Goal: Task Accomplishment & Management: Manage account settings

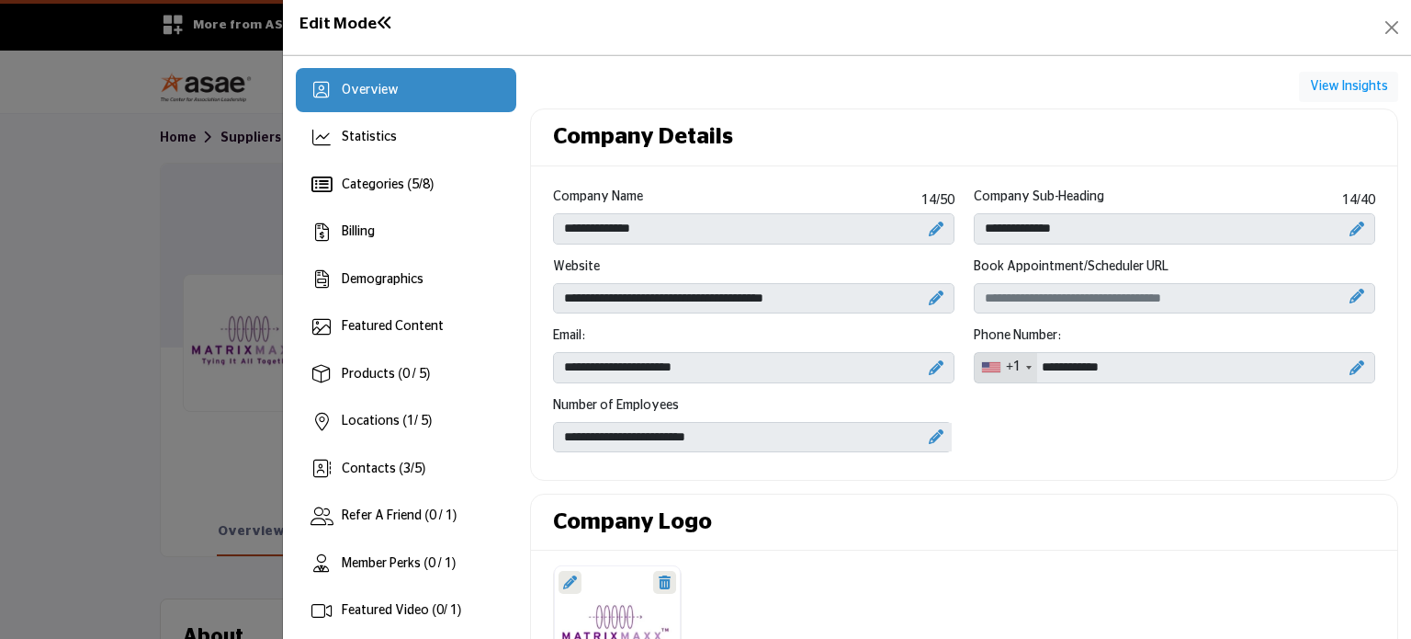
scroll to position [184, 0]
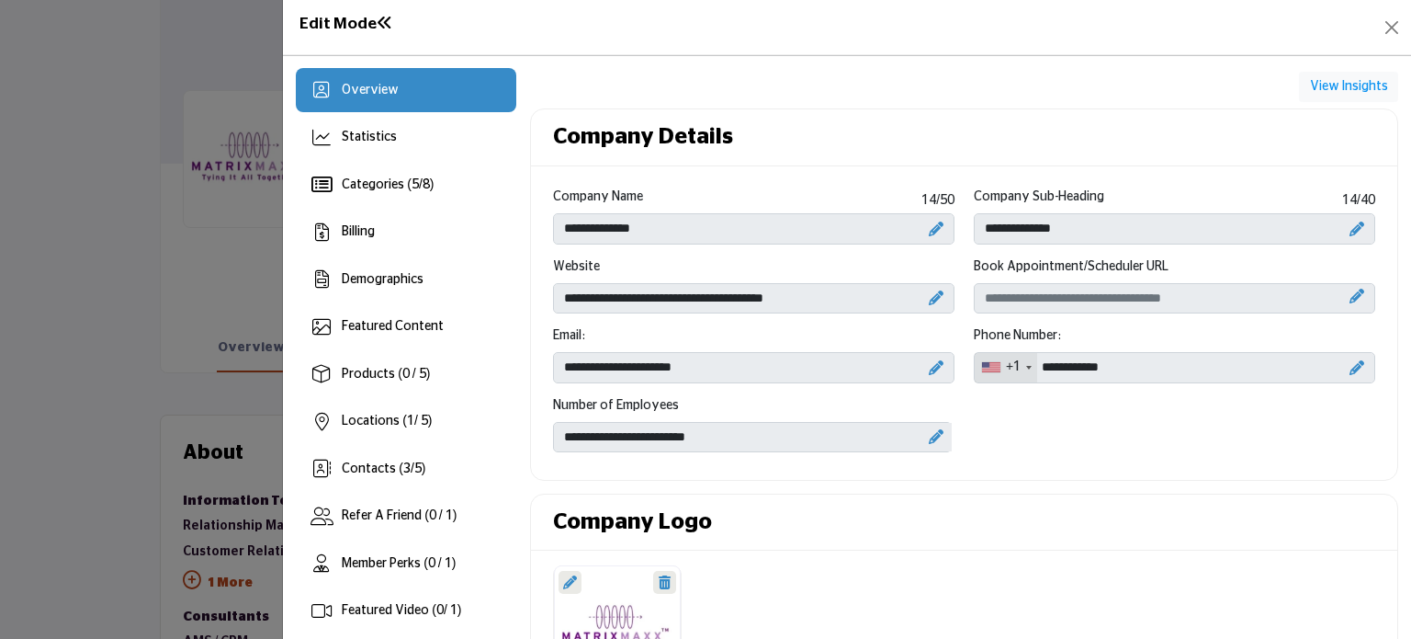
click at [173, 267] on div at bounding box center [705, 319] width 1411 height 639
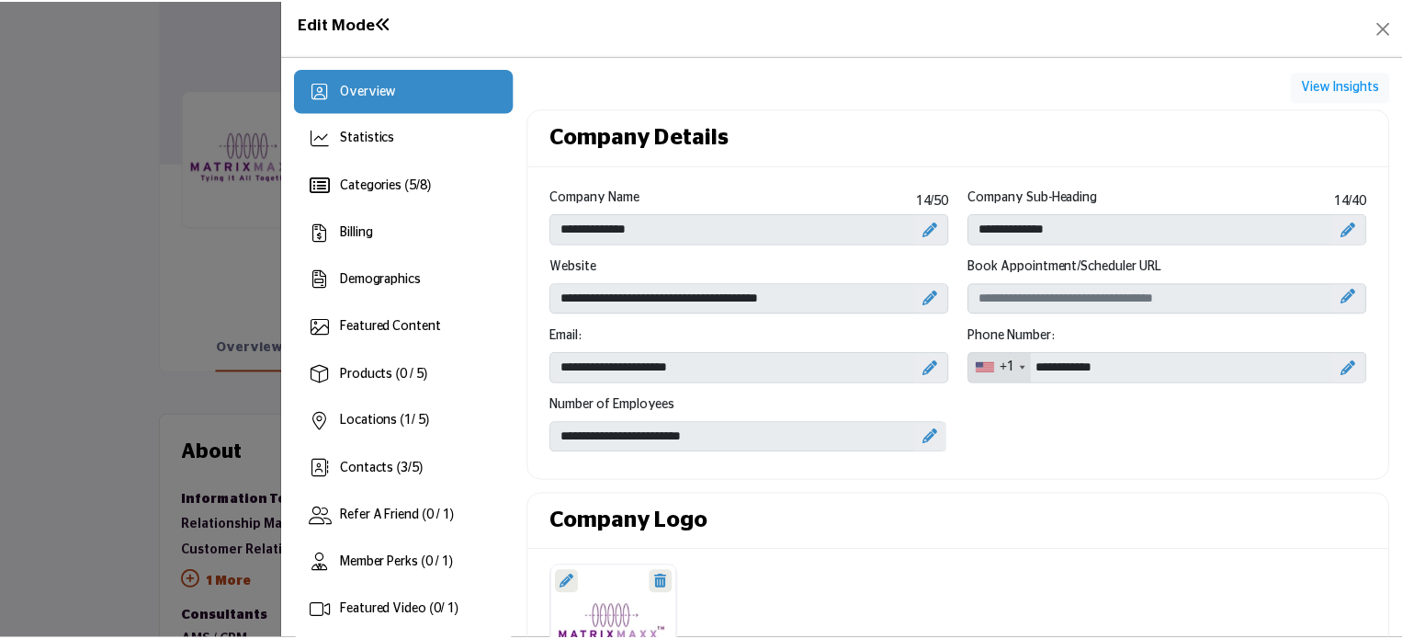
scroll to position [579, 0]
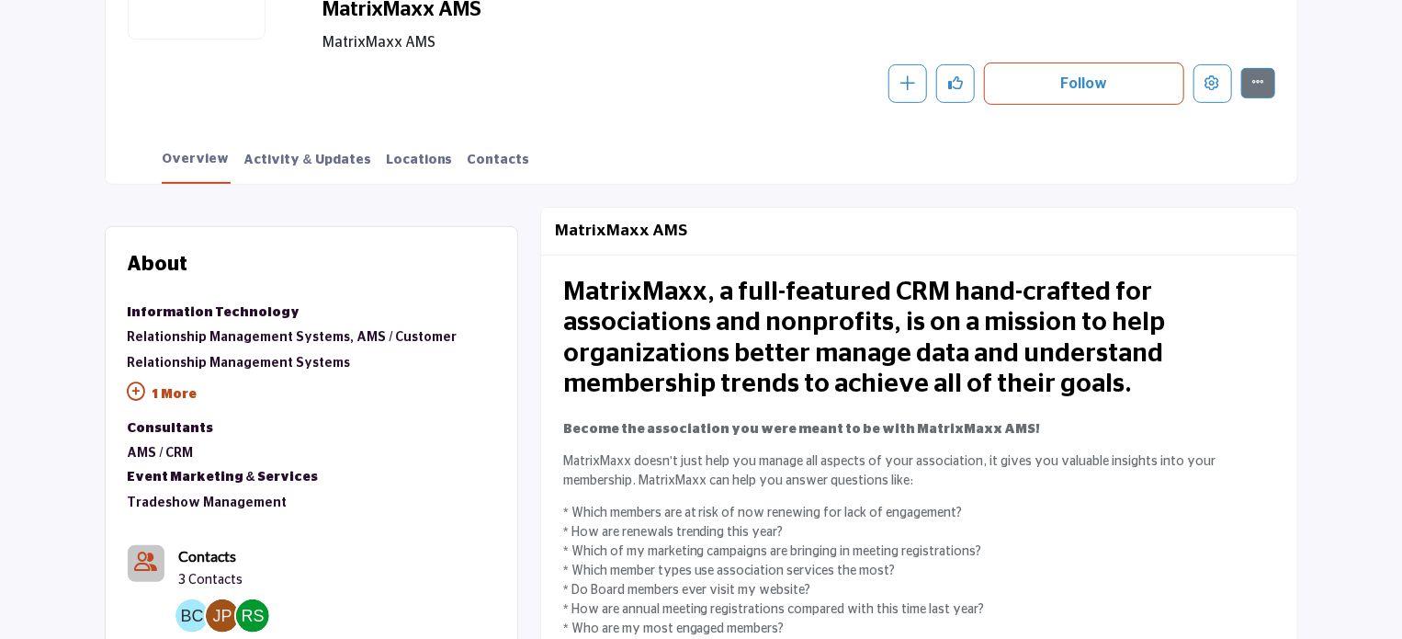
scroll to position [335, 0]
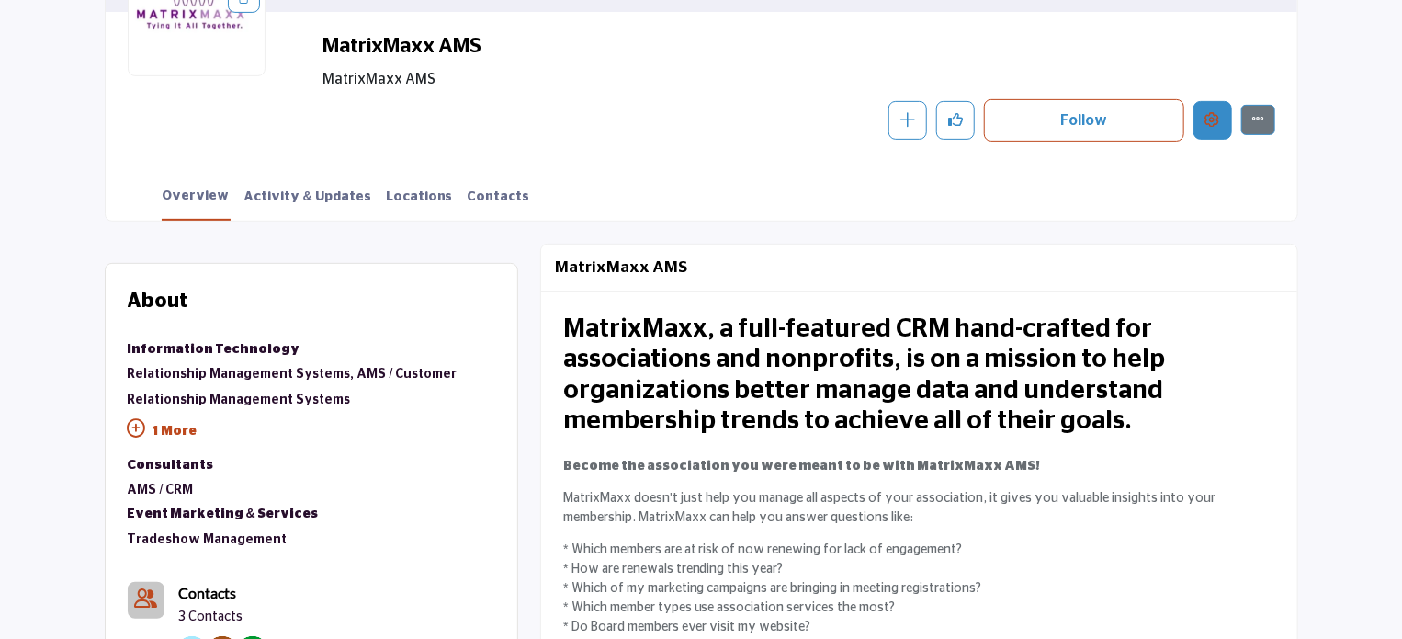
click at [1205, 126] on icon "Edit company" at bounding box center [1212, 119] width 15 height 15
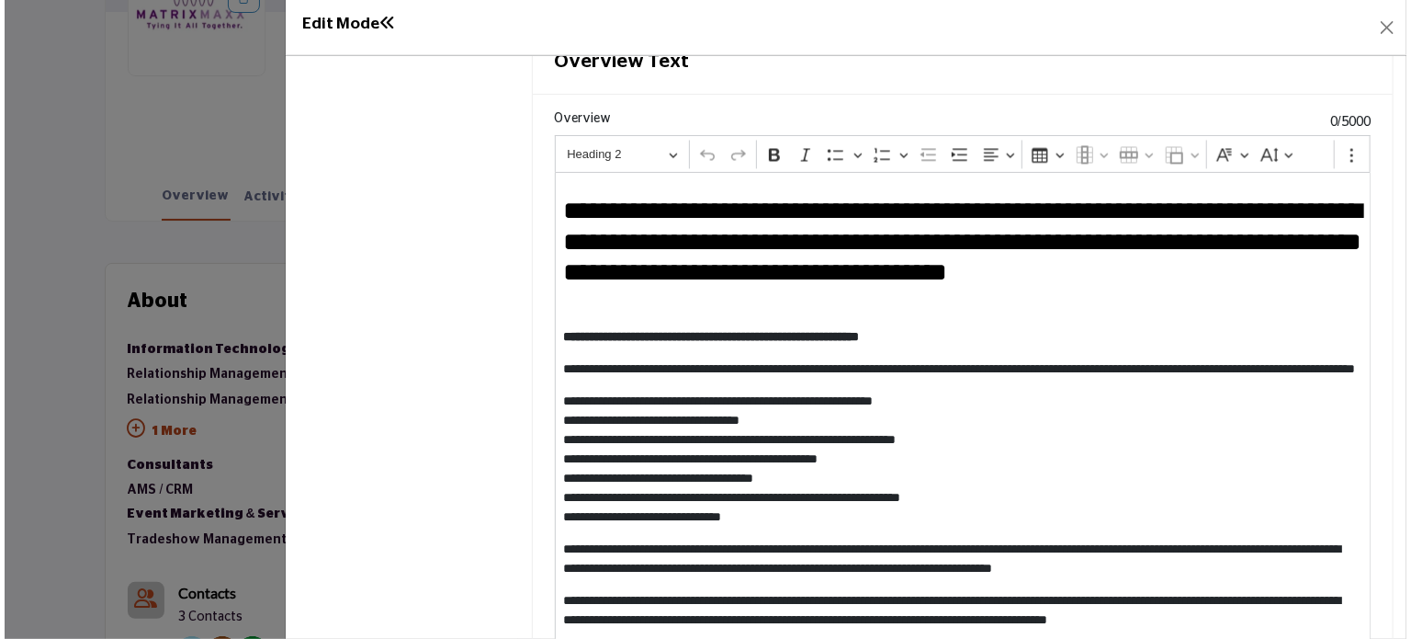
scroll to position [243, 0]
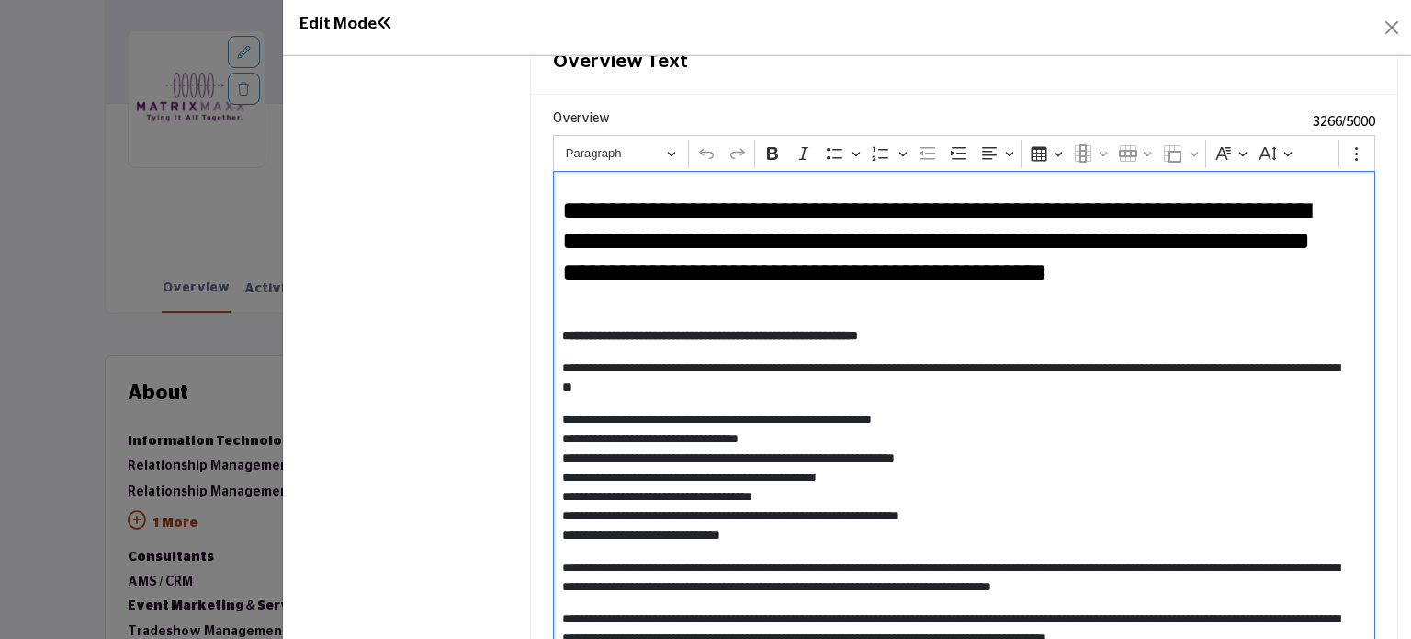
click at [567, 411] on p "**********" at bounding box center [957, 477] width 790 height 135
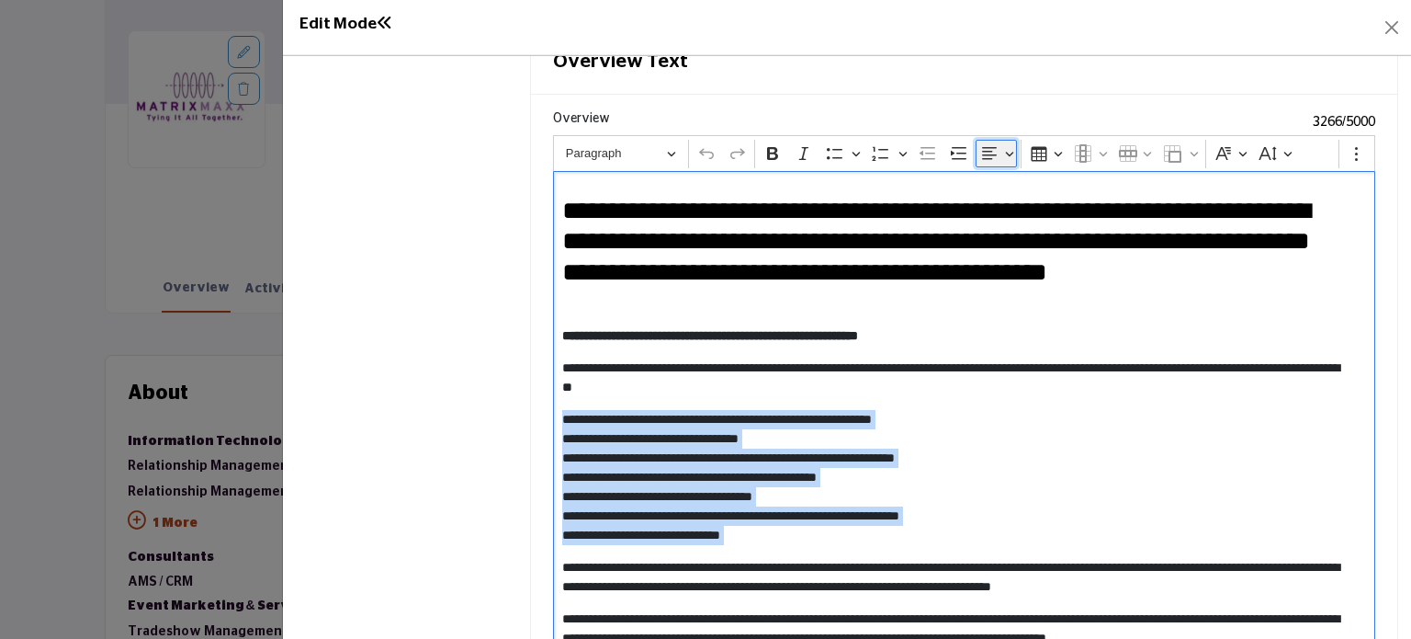
click at [1009, 146] on button "Text alignment" at bounding box center [996, 154] width 41 height 28
click at [853, 153] on icon "Editor toolbar" at bounding box center [857, 155] width 8 height 5
click at [847, 201] on icon "Bulleted list styles toolbar" at bounding box center [854, 200] width 40 height 40
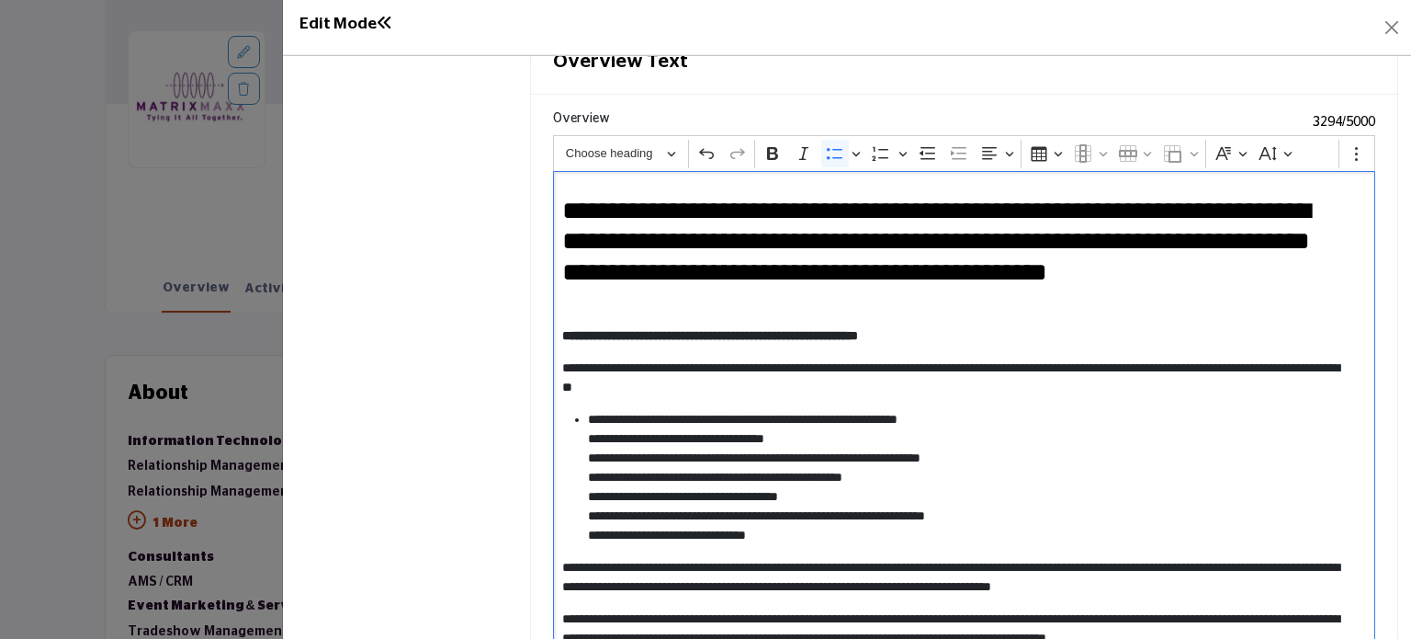
click at [628, 418] on li "**********" at bounding box center [970, 477] width 764 height 135
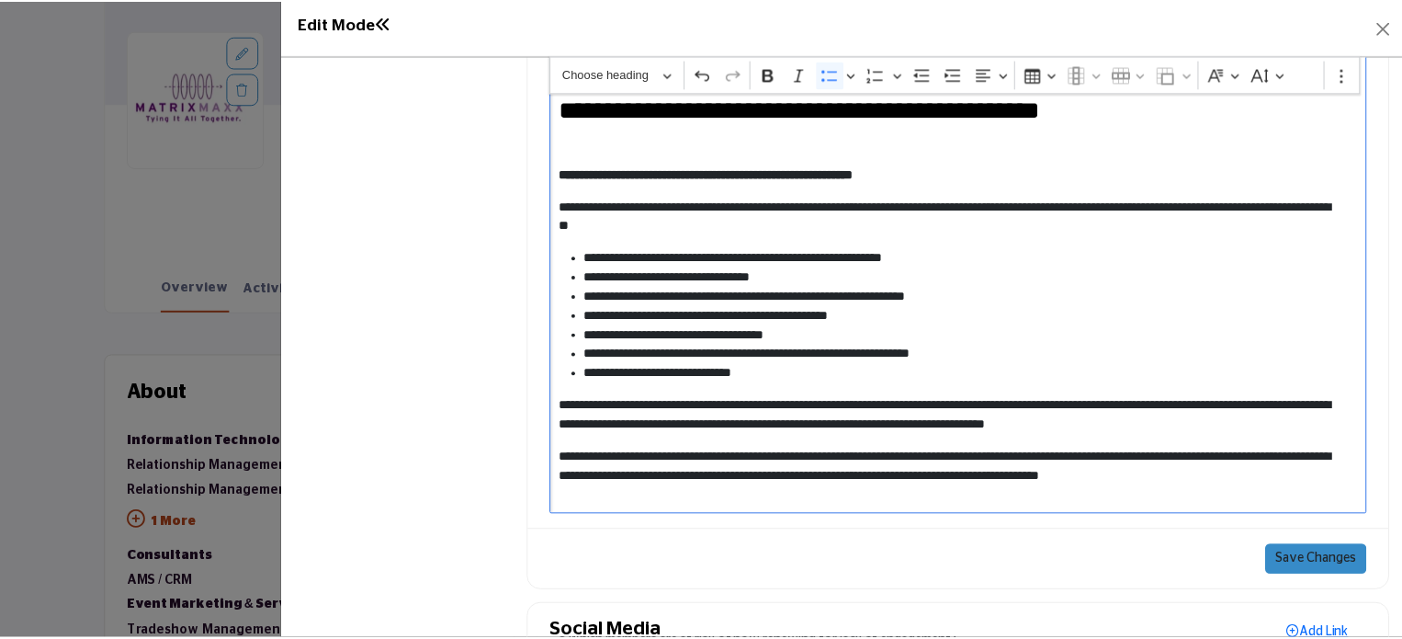
scroll to position [2043, 0]
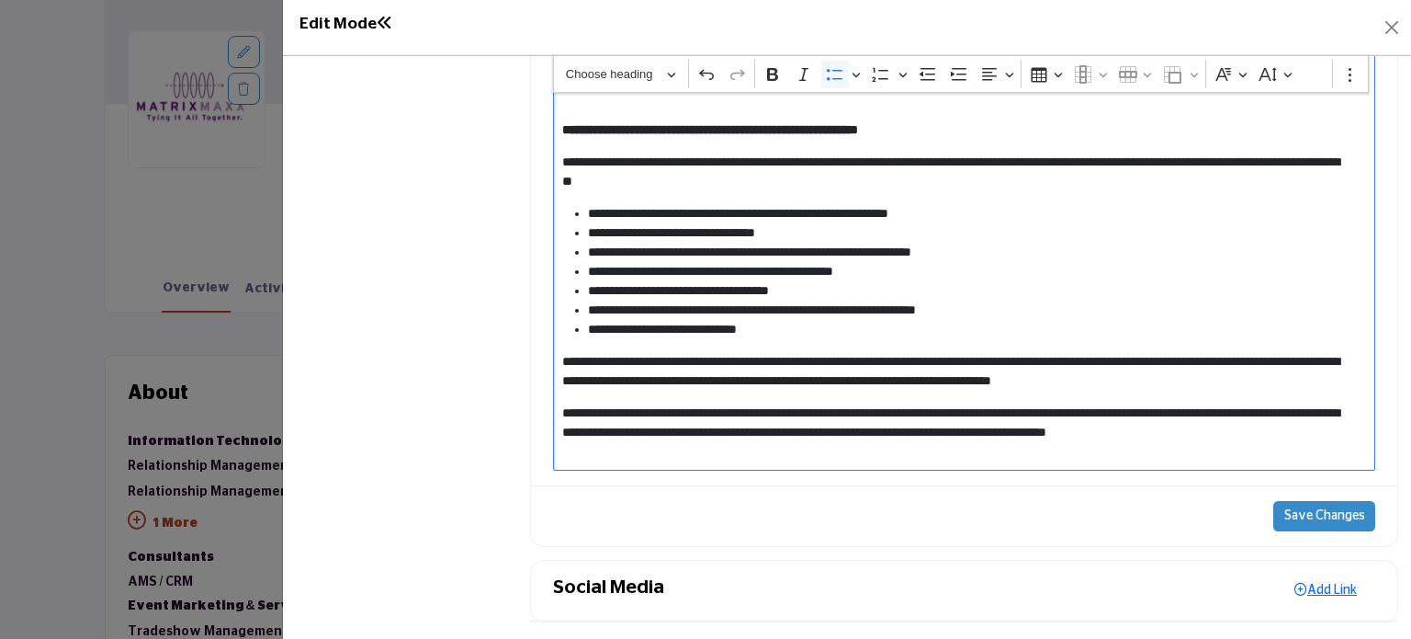
click at [1319, 511] on button "Save Changes" at bounding box center [1324, 516] width 102 height 31
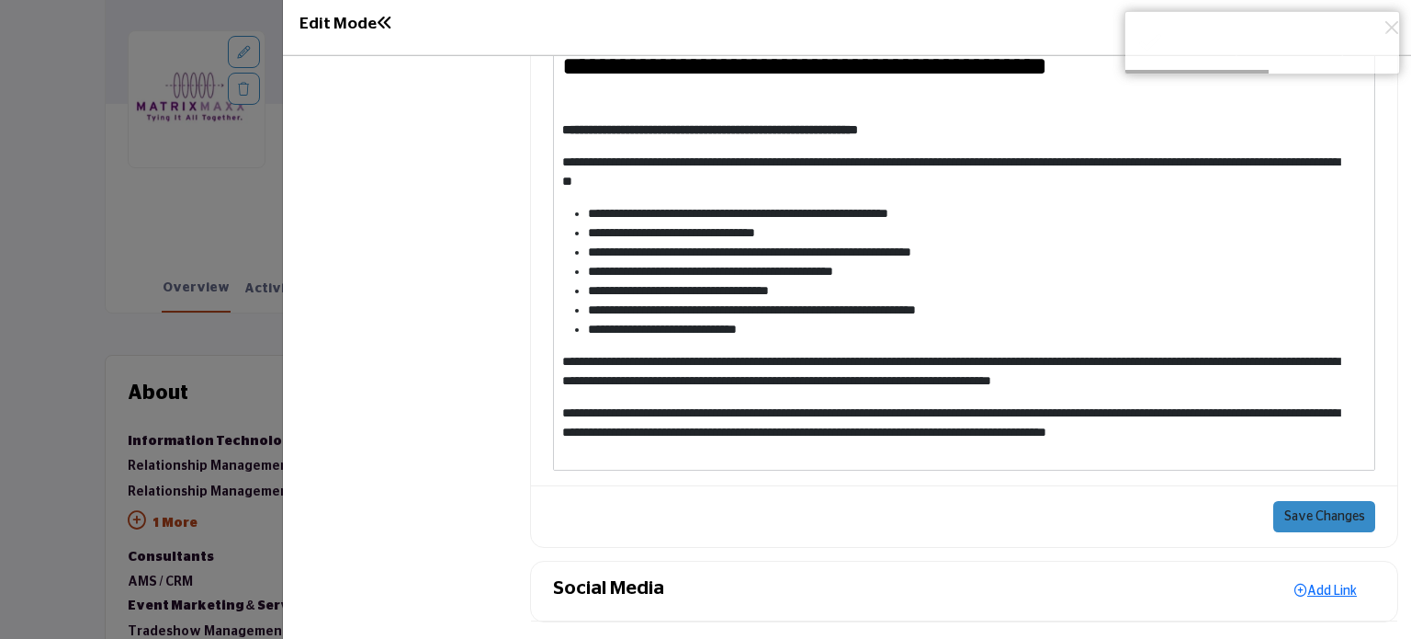
click at [166, 261] on div at bounding box center [705, 319] width 1411 height 639
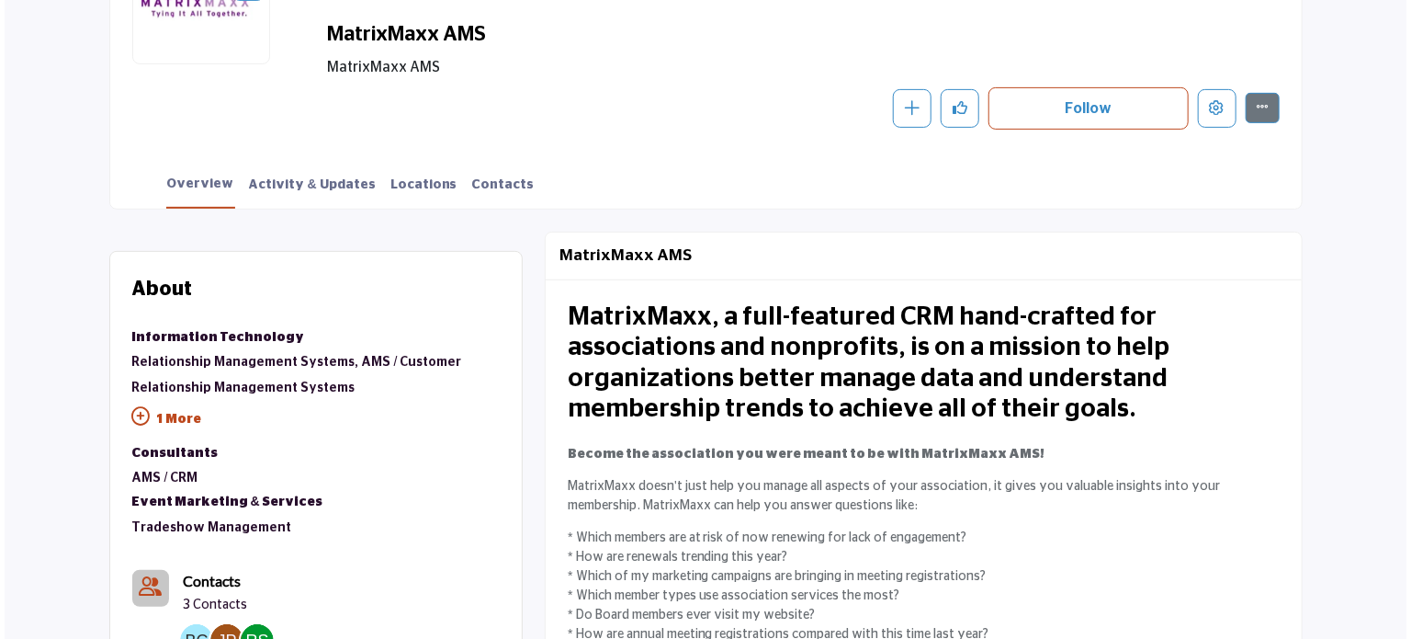
scroll to position [335, 0]
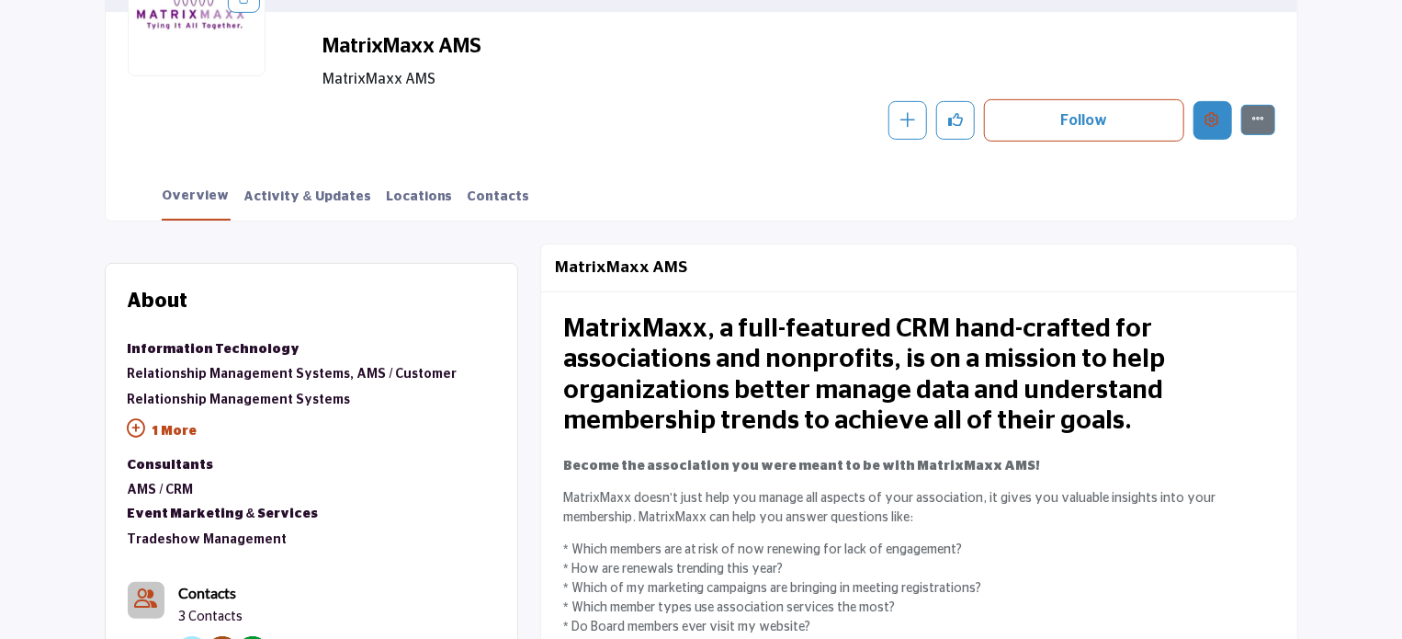
click at [1210, 120] on icon "Edit company" at bounding box center [1212, 119] width 15 height 15
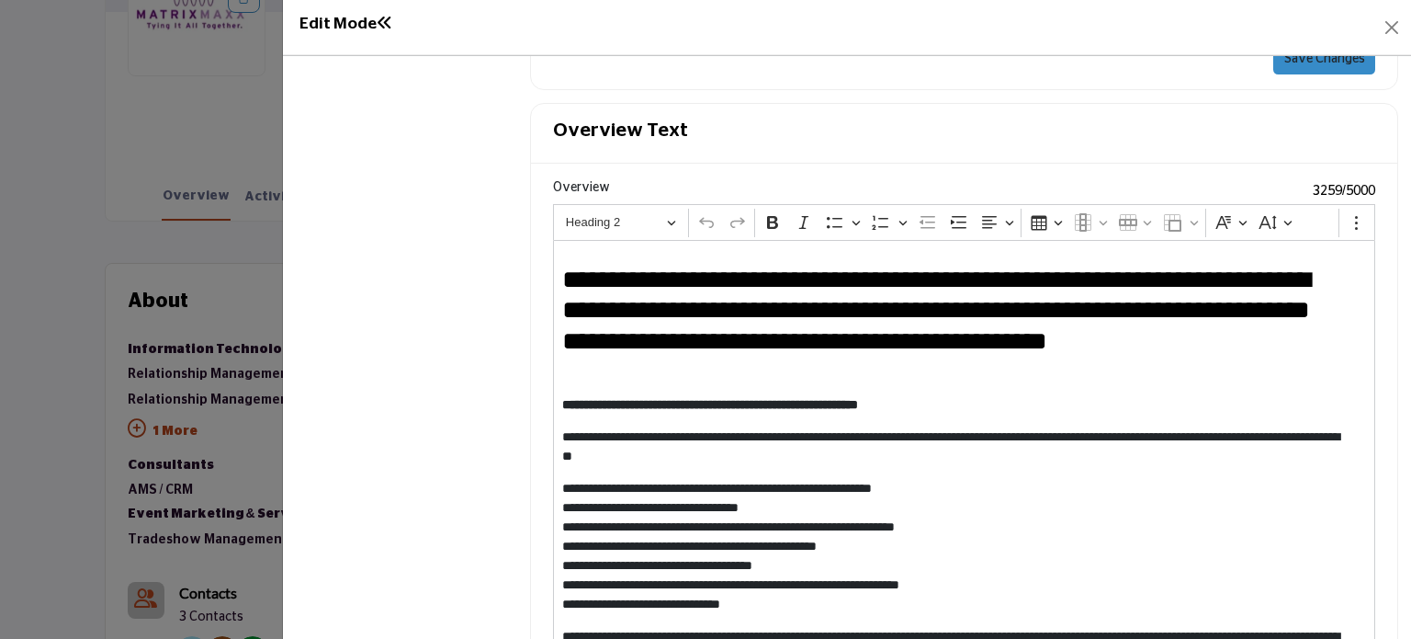
scroll to position [1768, 0]
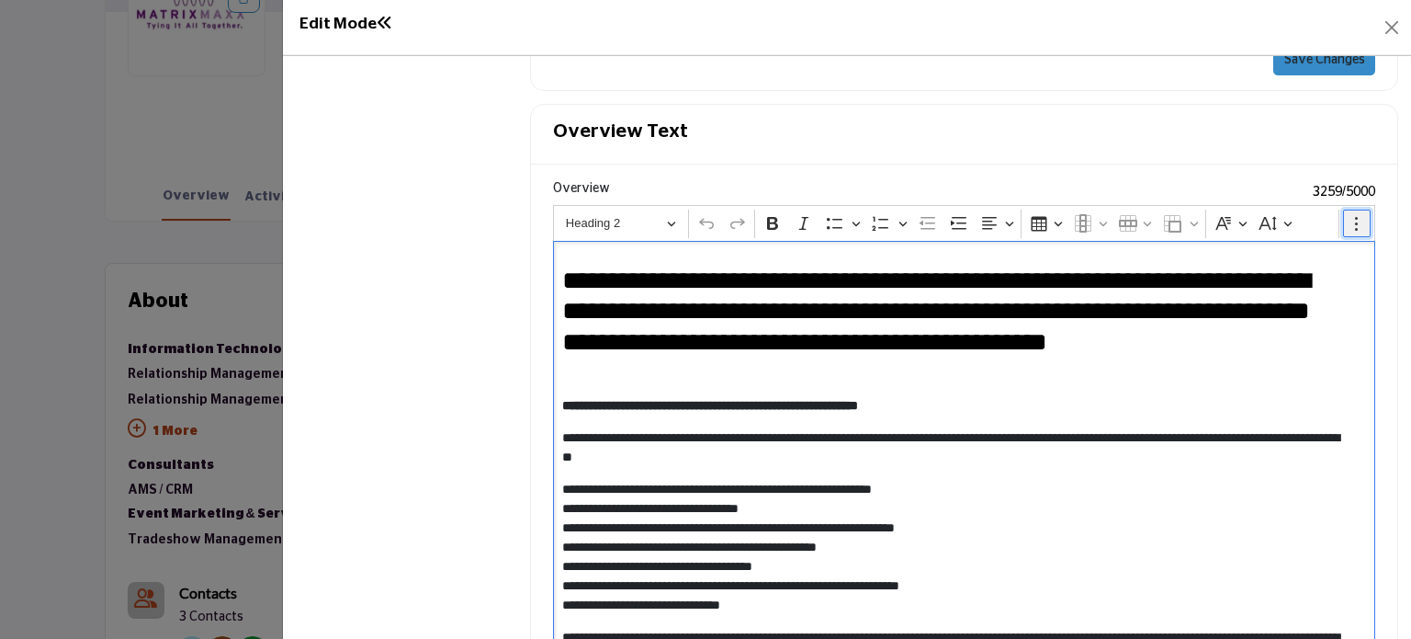
click at [1349, 216] on icon "Editor toolbar" at bounding box center [1357, 223] width 18 height 18
click at [1065, 492] on p "**********" at bounding box center [957, 547] width 790 height 135
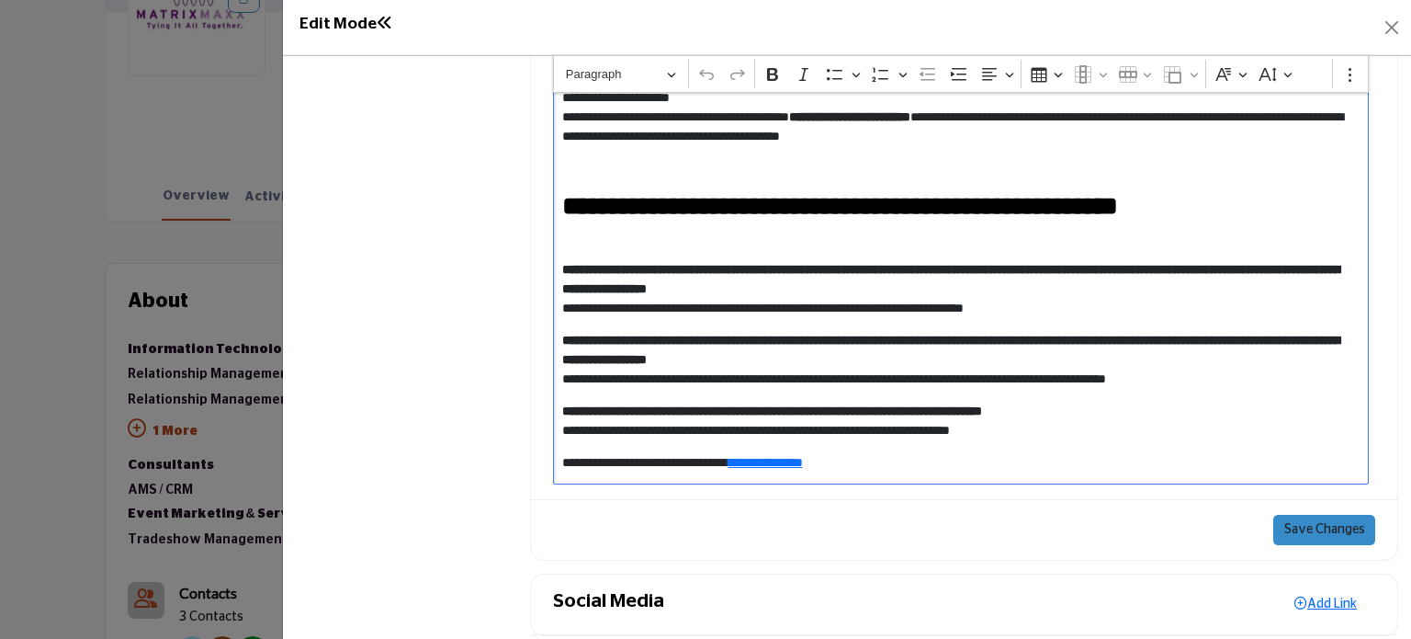
scroll to position [2043, 0]
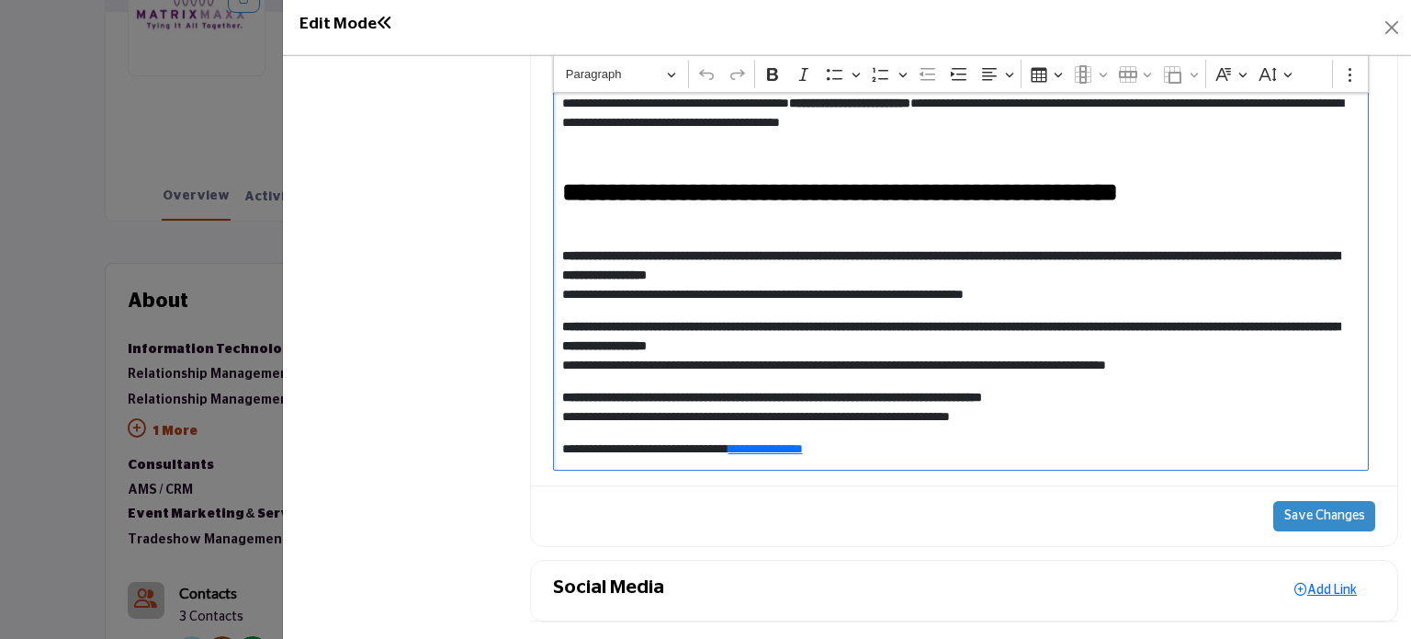
click at [1314, 509] on button "Save Changes" at bounding box center [1324, 516] width 102 height 31
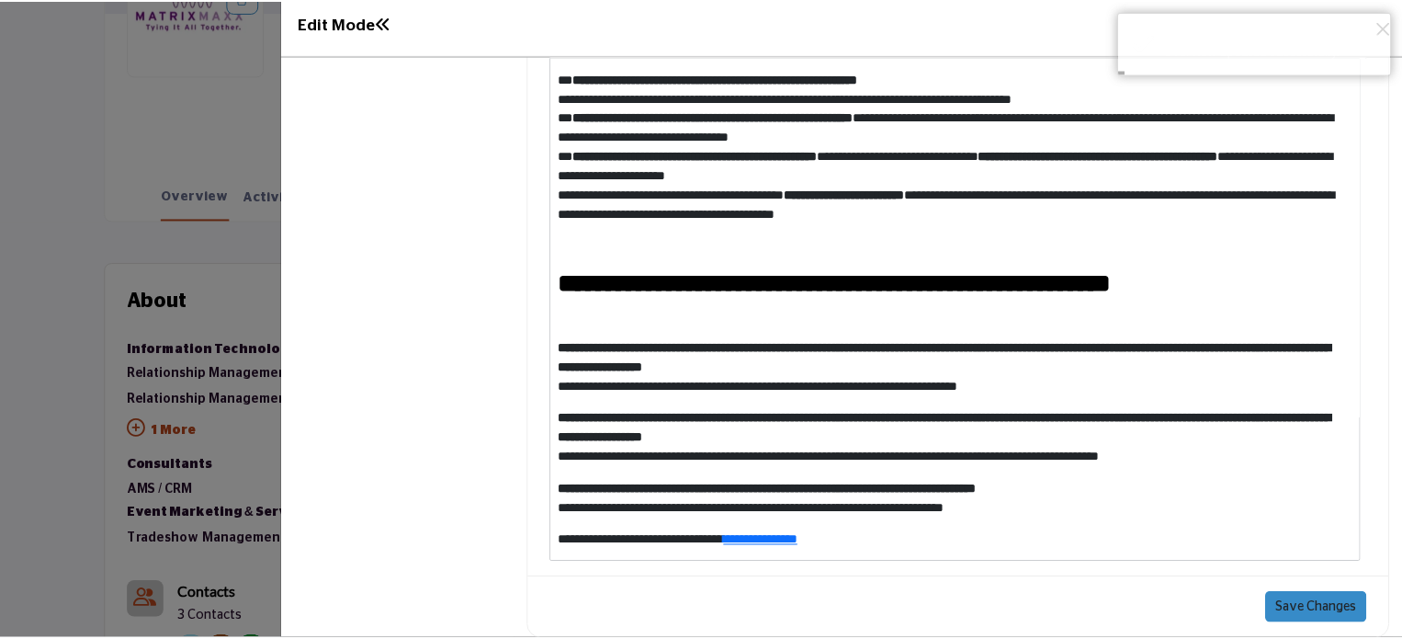
scroll to position [1860, 0]
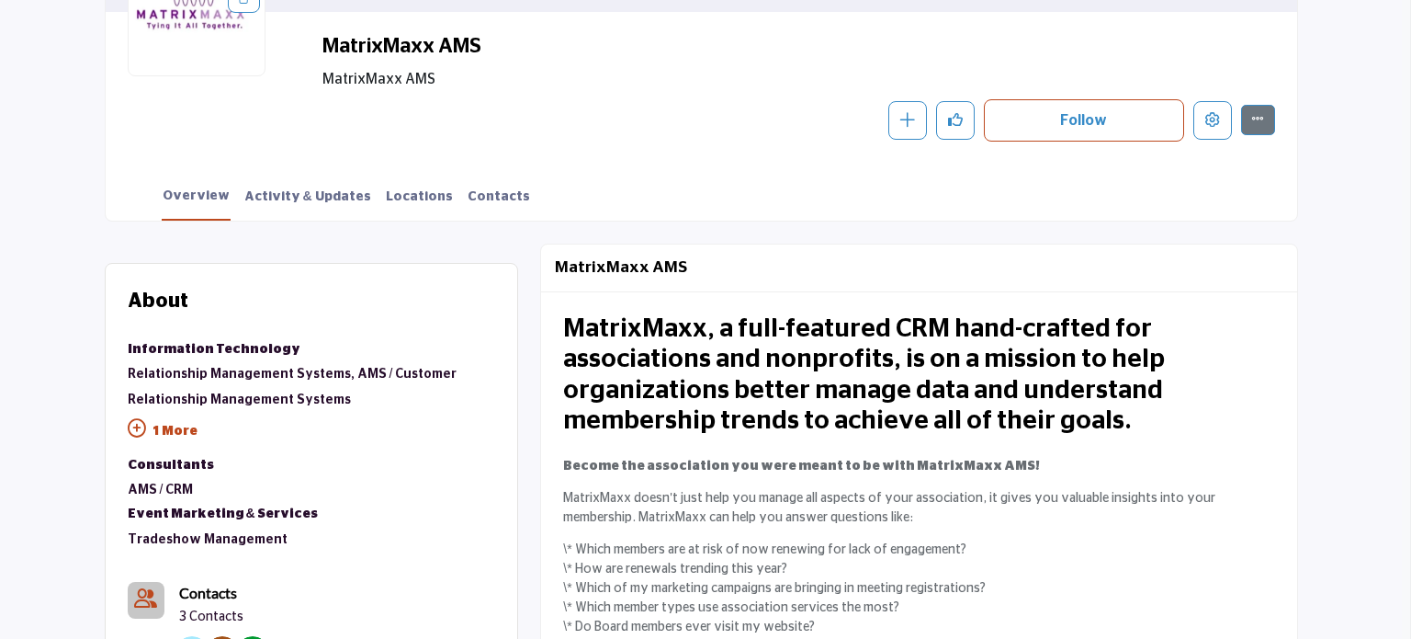
click at [66, 264] on div at bounding box center [705, 319] width 1411 height 639
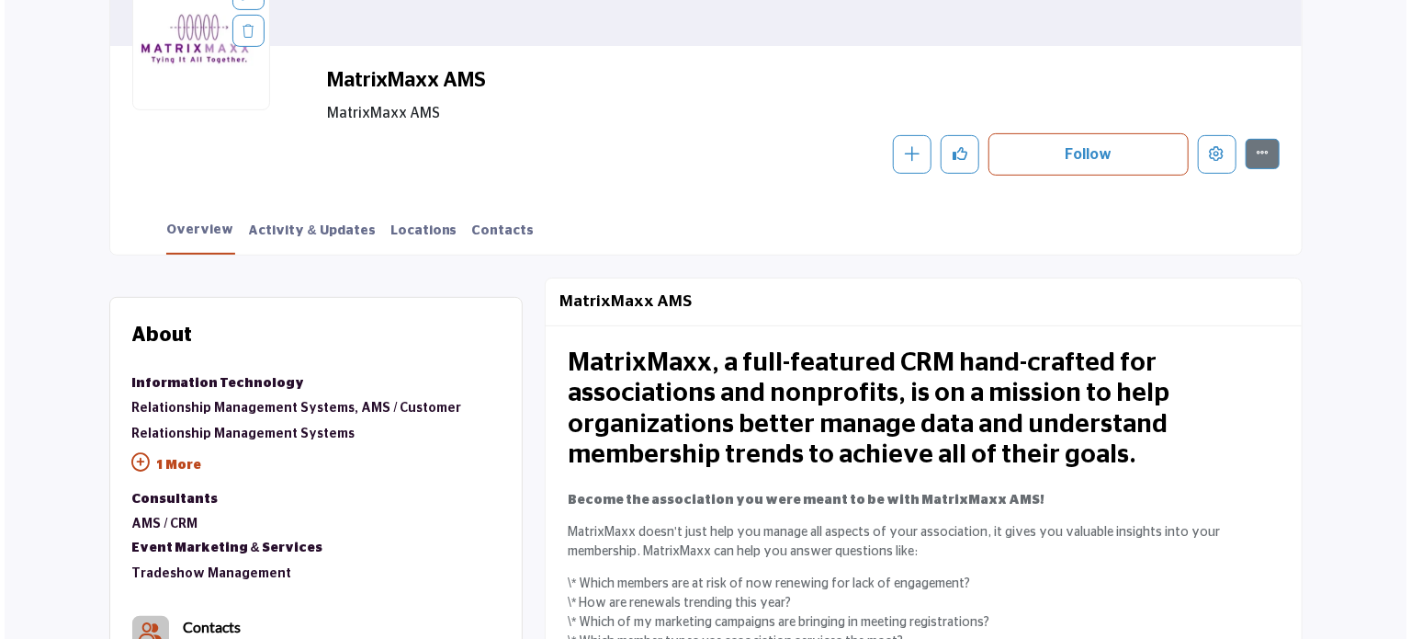
scroll to position [243, 0]
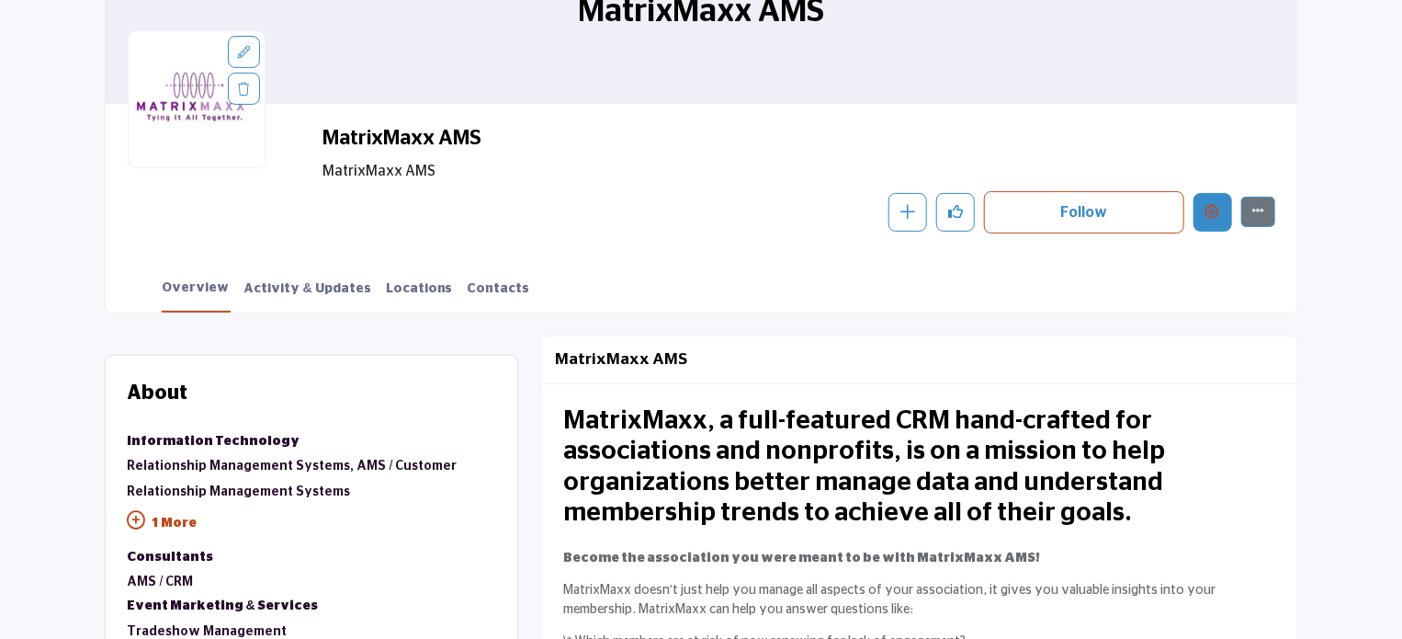
click at [1213, 209] on icon "Edit company" at bounding box center [1212, 211] width 15 height 15
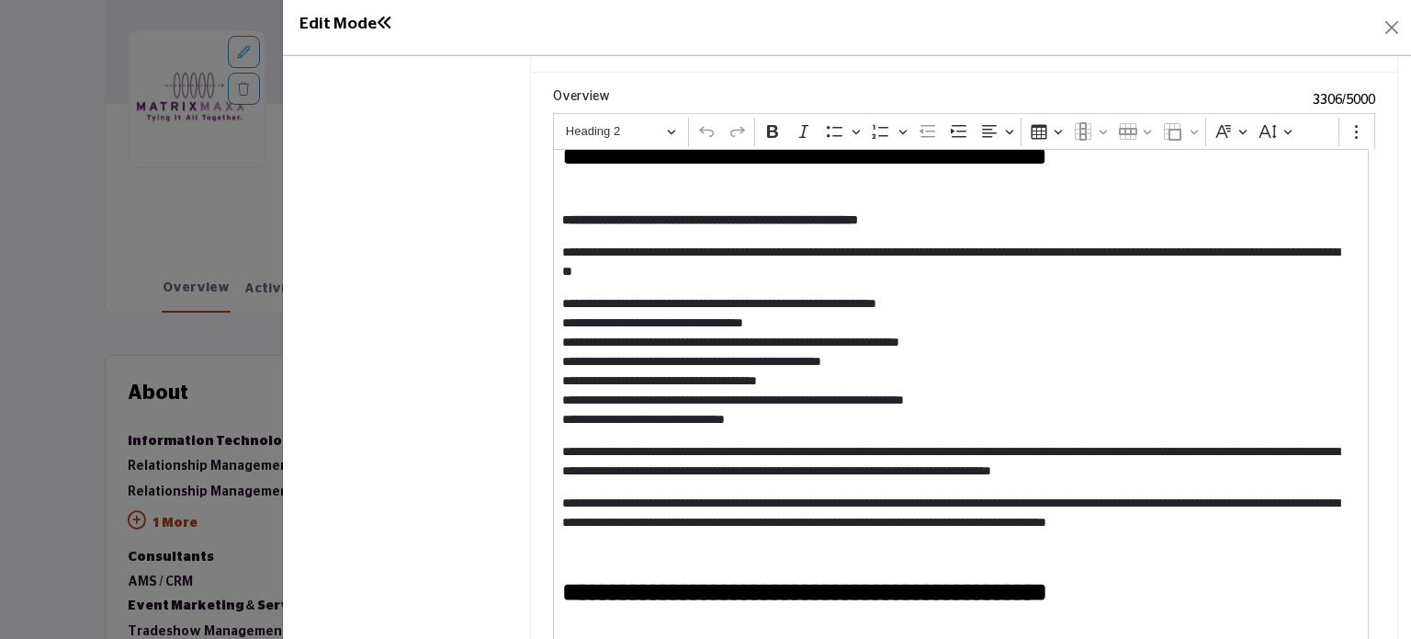
scroll to position [92, 0]
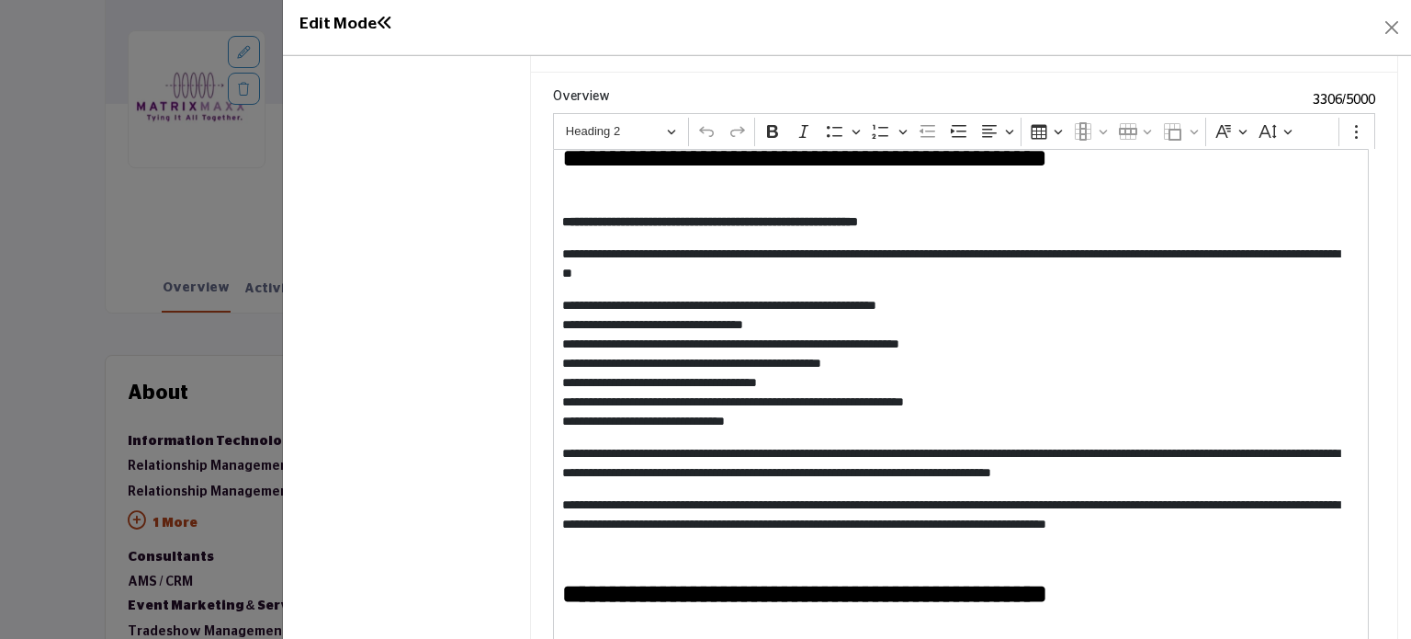
click at [572, 296] on p "**********" at bounding box center [957, 363] width 790 height 135
click at [831, 122] on icon "Editor toolbar" at bounding box center [835, 131] width 18 height 18
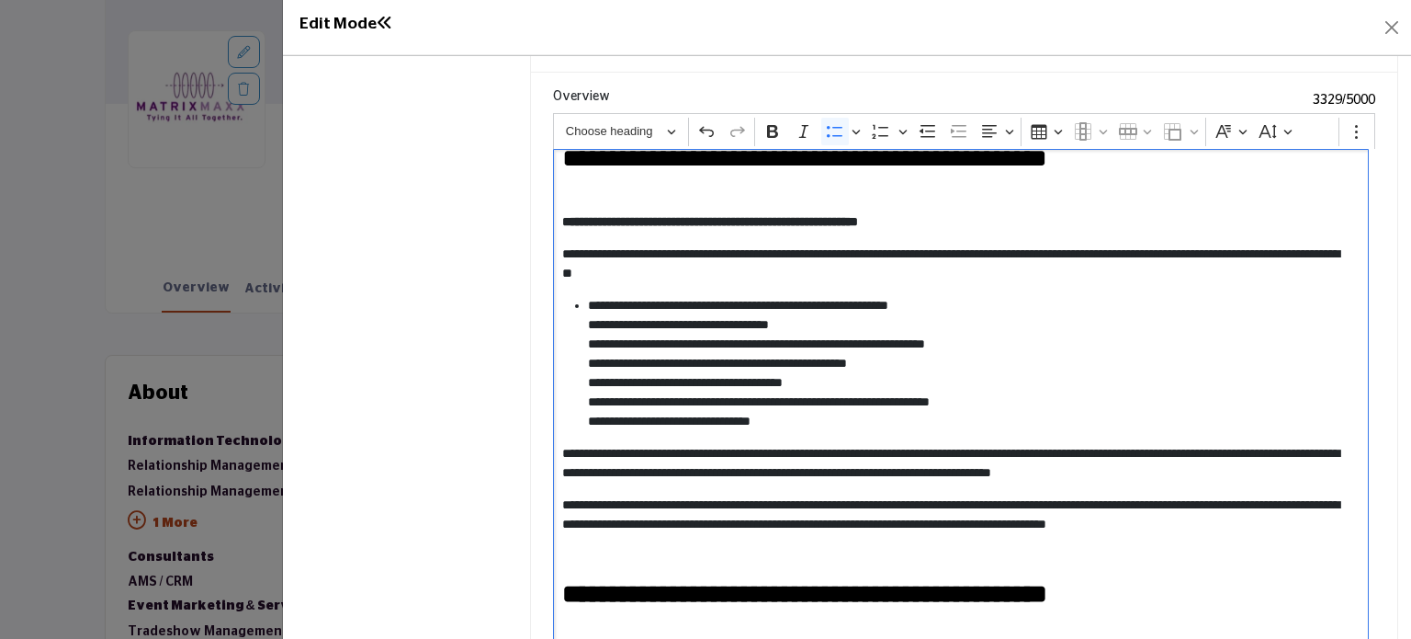
click at [922, 306] on li "**********" at bounding box center [970, 363] width 764 height 135
click at [1010, 297] on li "**********" at bounding box center [970, 363] width 764 height 135
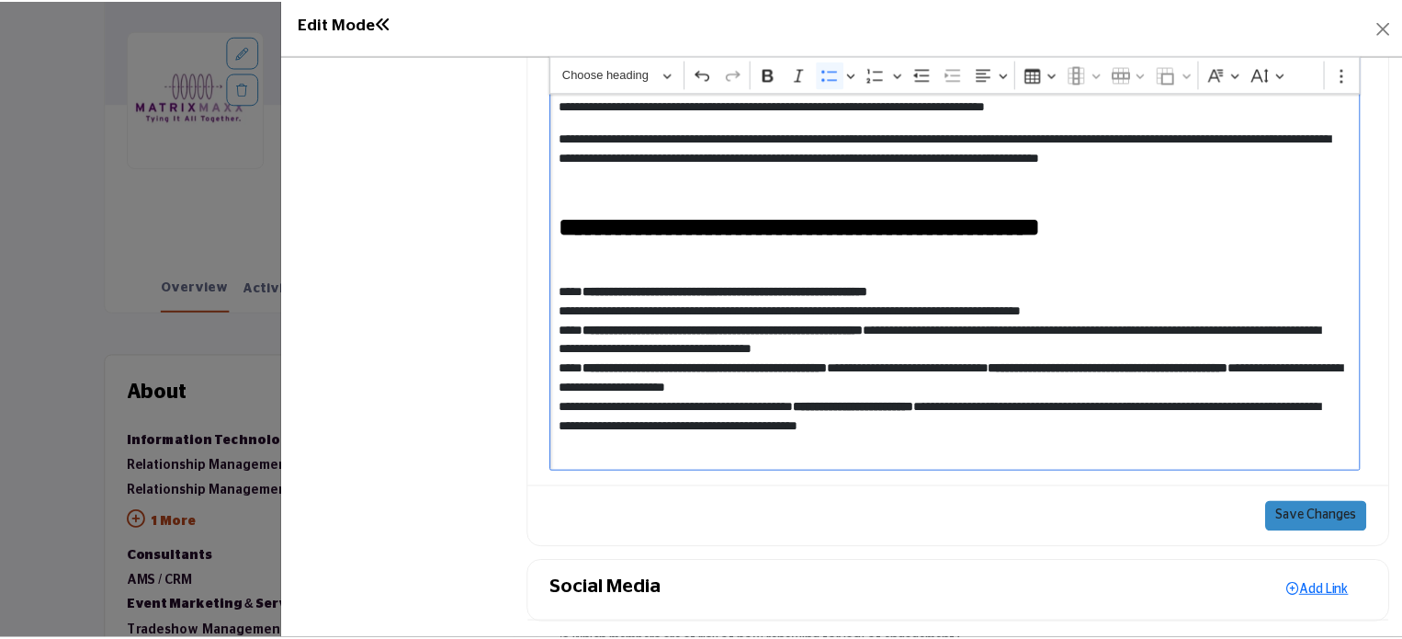
scroll to position [2043, 0]
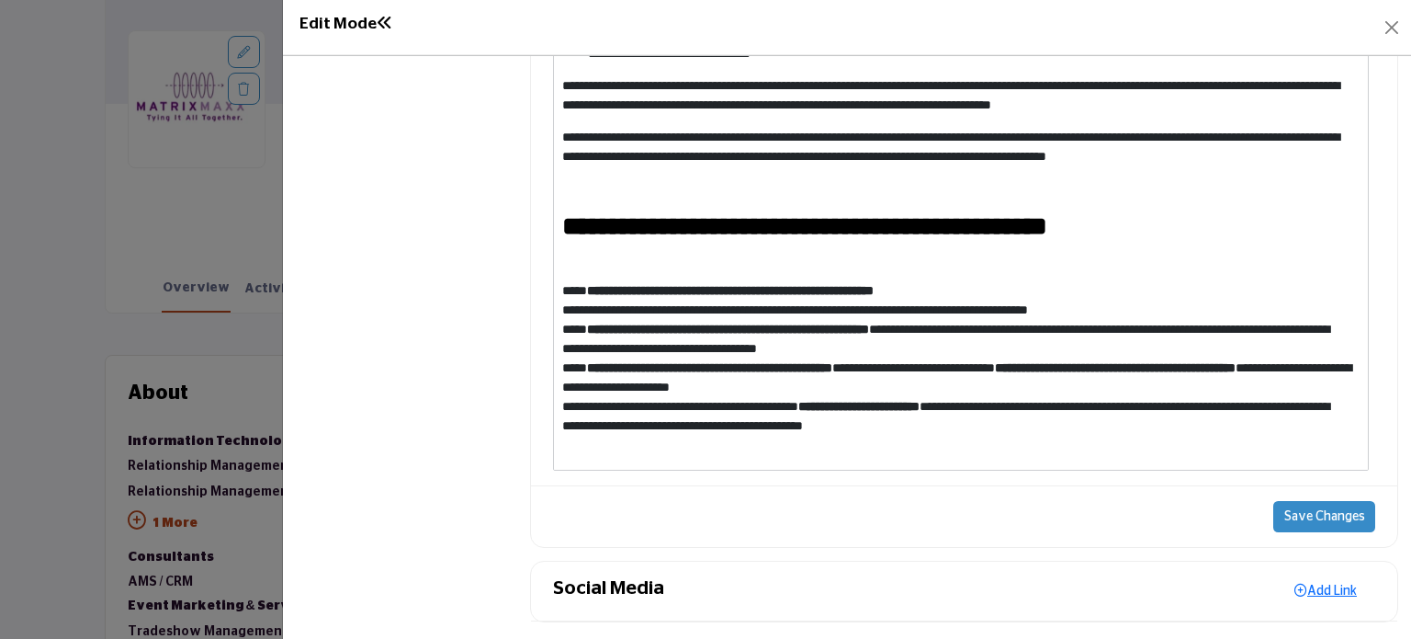
click at [1307, 511] on button "Save Changes" at bounding box center [1324, 516] width 102 height 31
click at [209, 234] on div at bounding box center [705, 319] width 1411 height 639
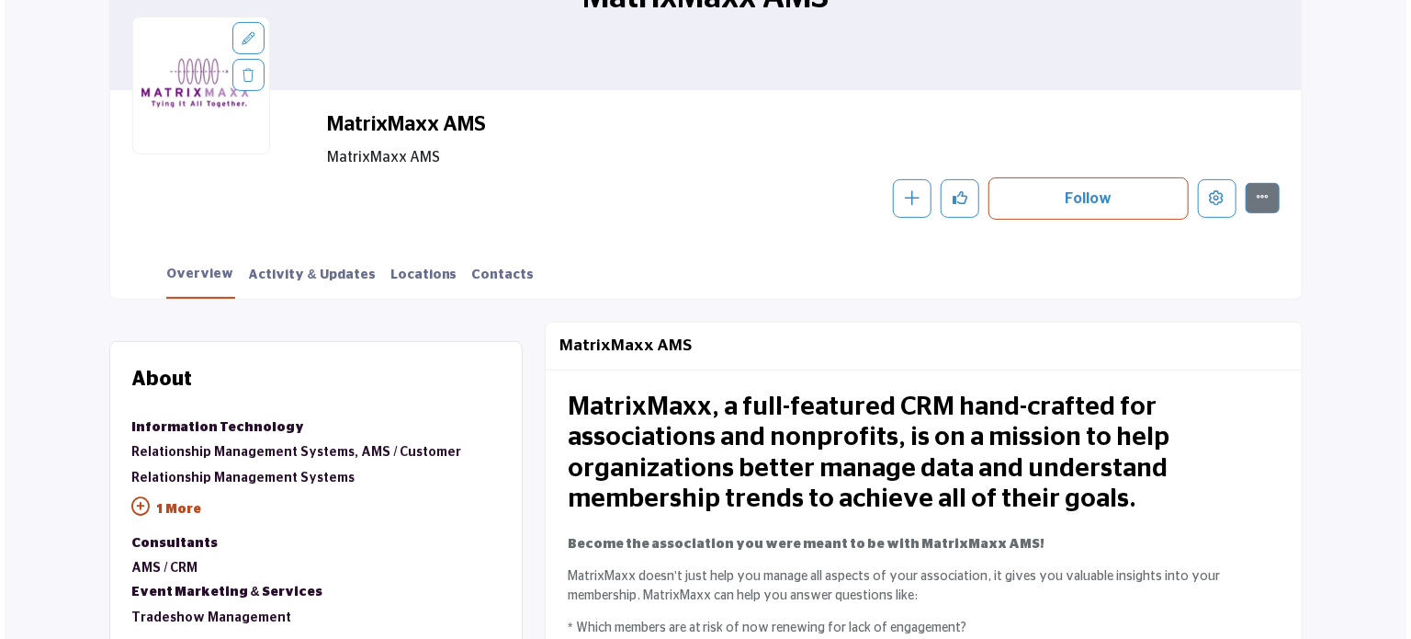
scroll to position [60, 0]
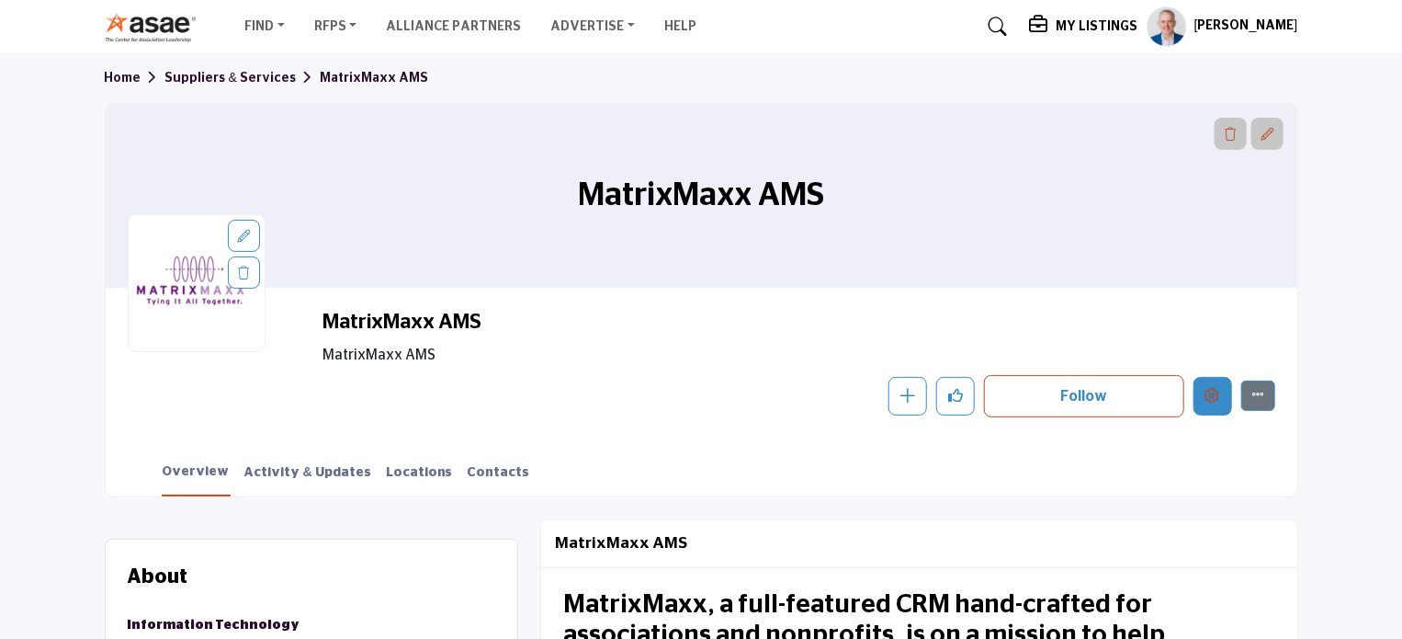
click at [1211, 396] on icon "Edit company" at bounding box center [1212, 395] width 15 height 15
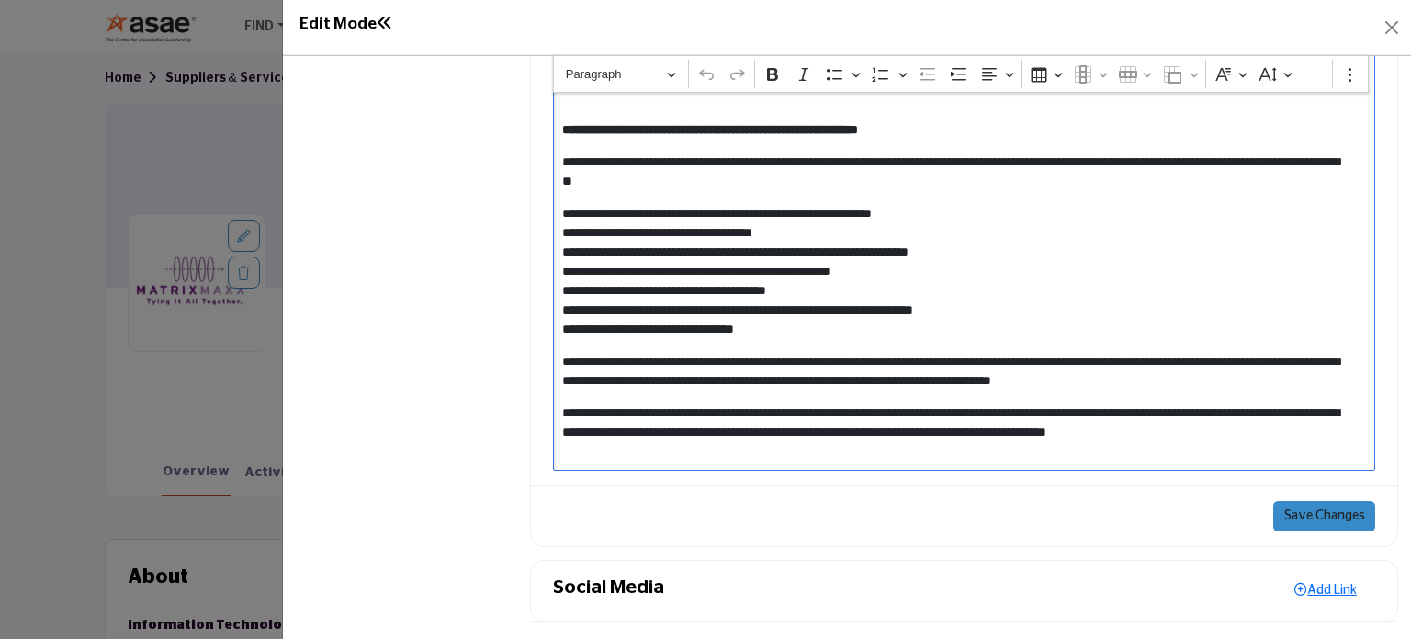
click at [810, 325] on p "**********" at bounding box center [957, 271] width 790 height 135
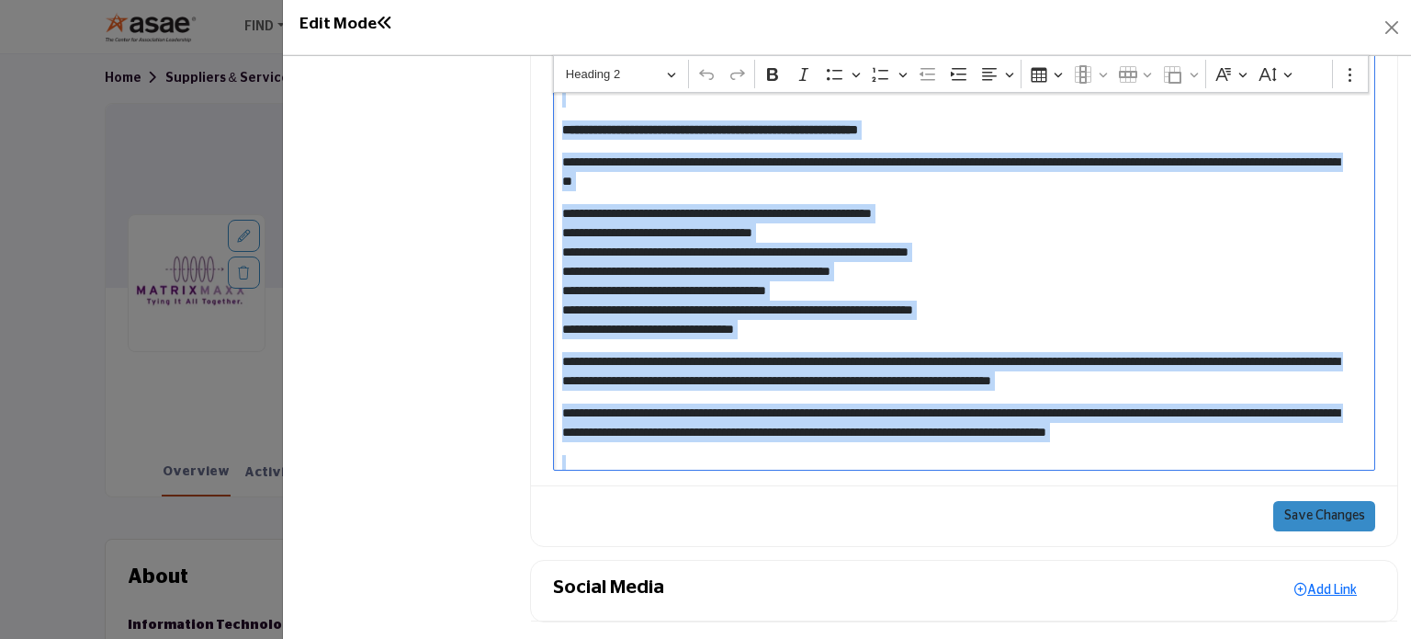
copy div "**********"
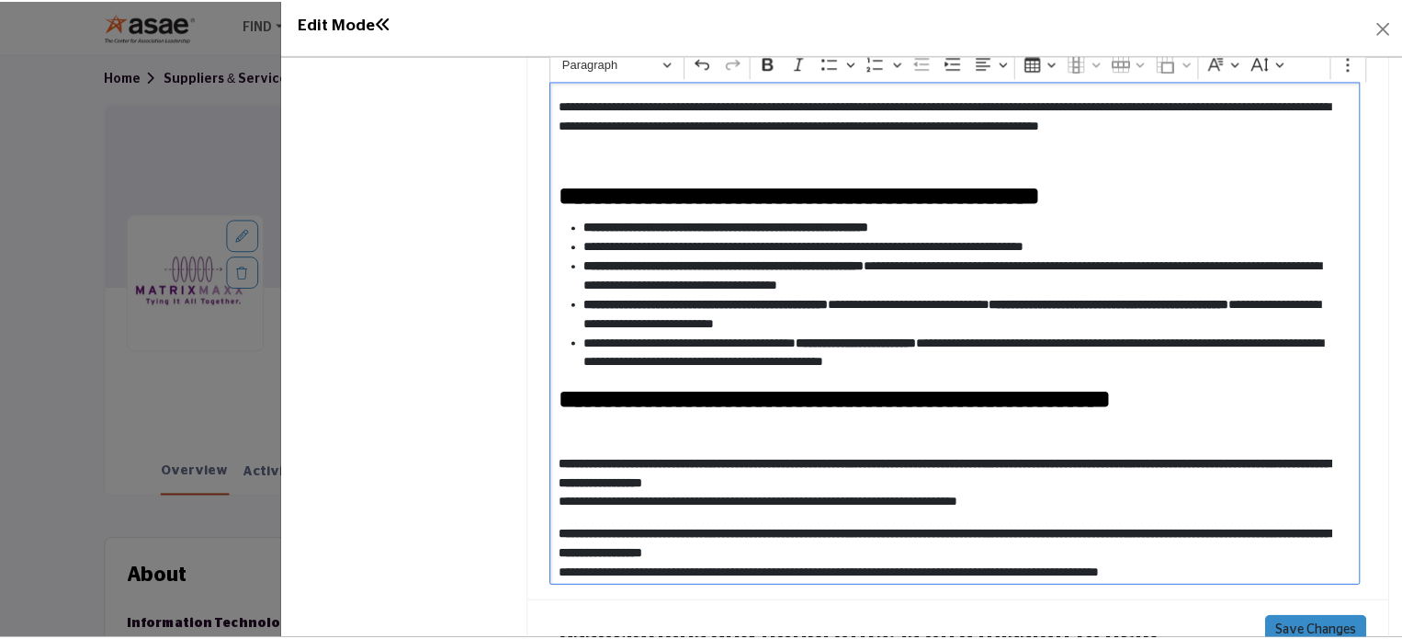
scroll to position [2043, 0]
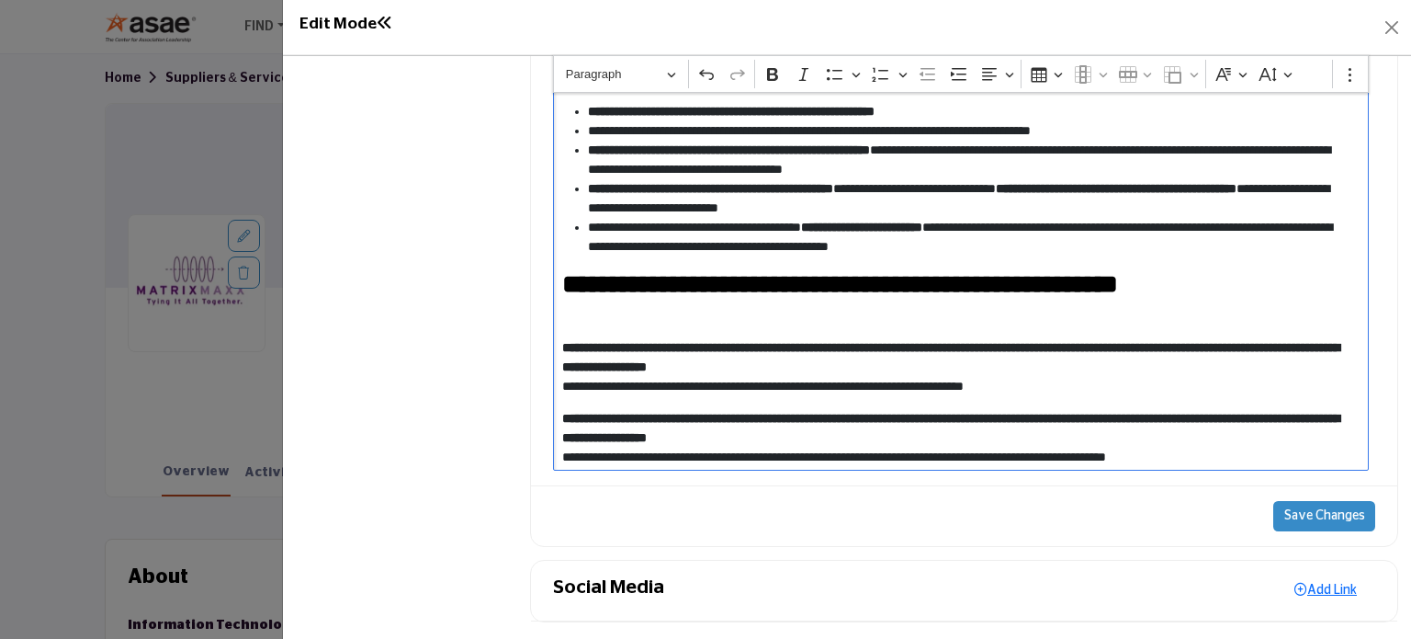
click at [1311, 508] on button "Save Changes" at bounding box center [1324, 516] width 102 height 31
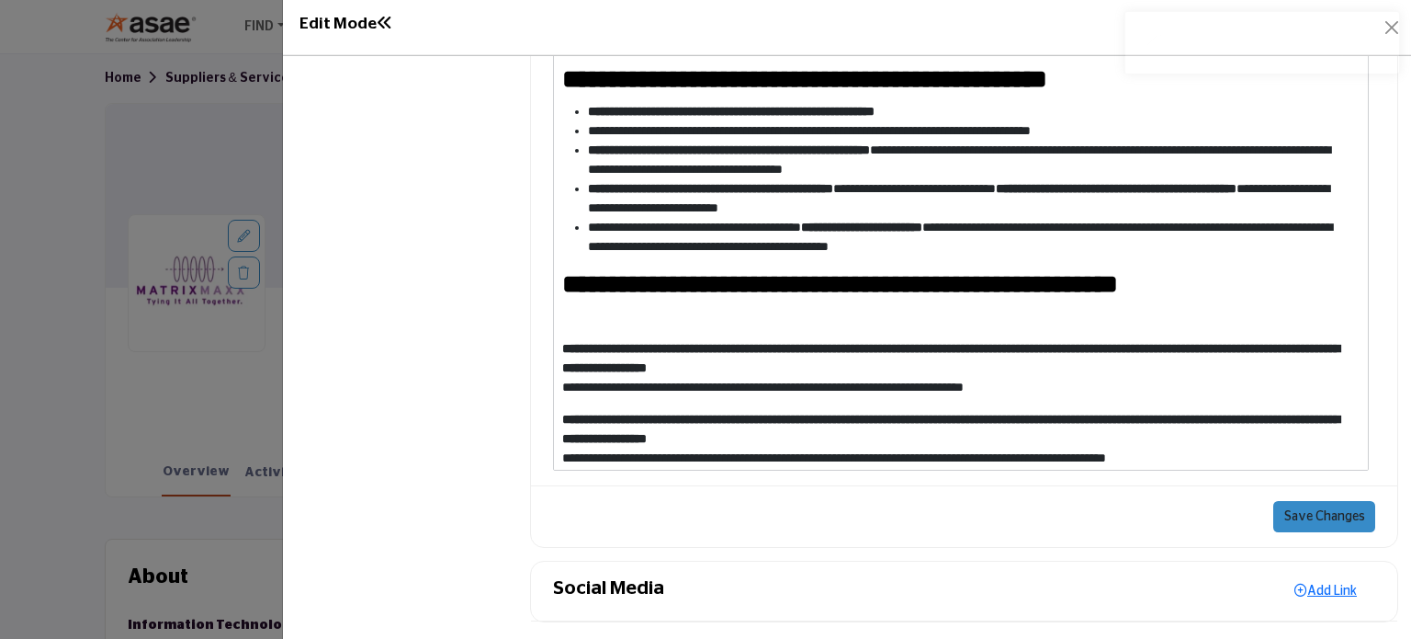
click at [92, 290] on div at bounding box center [705, 319] width 1411 height 639
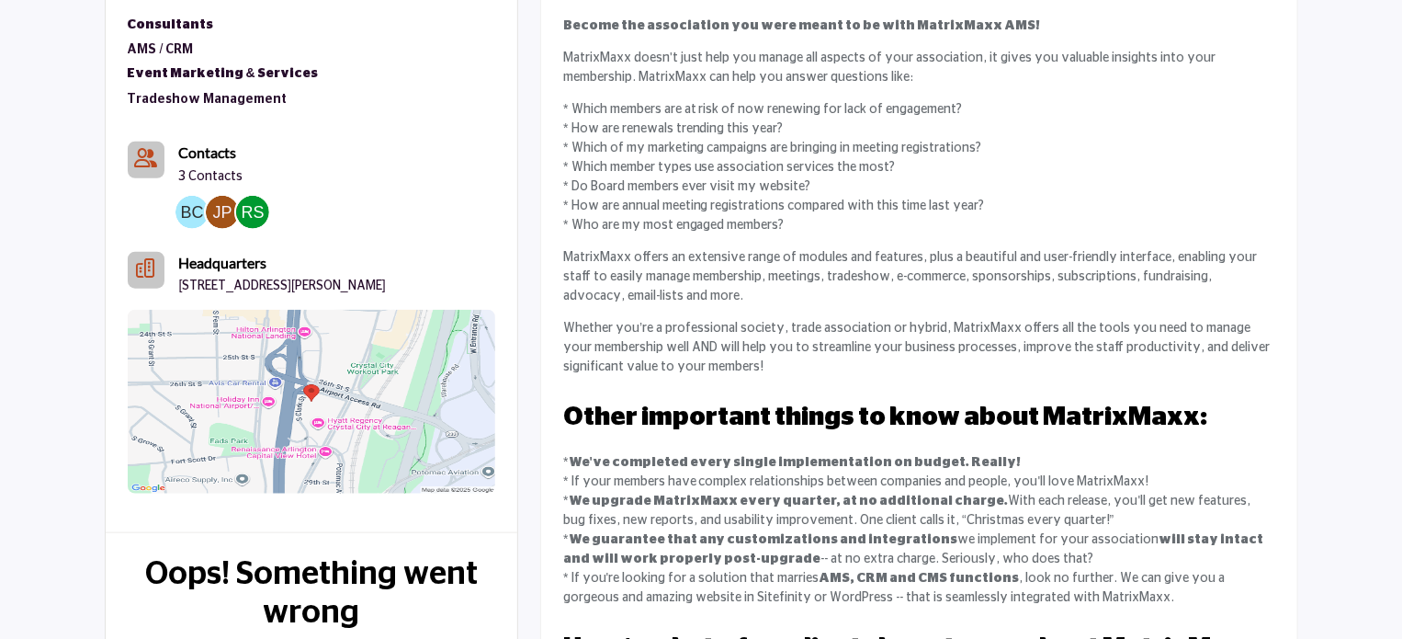
scroll to position [872, 0]
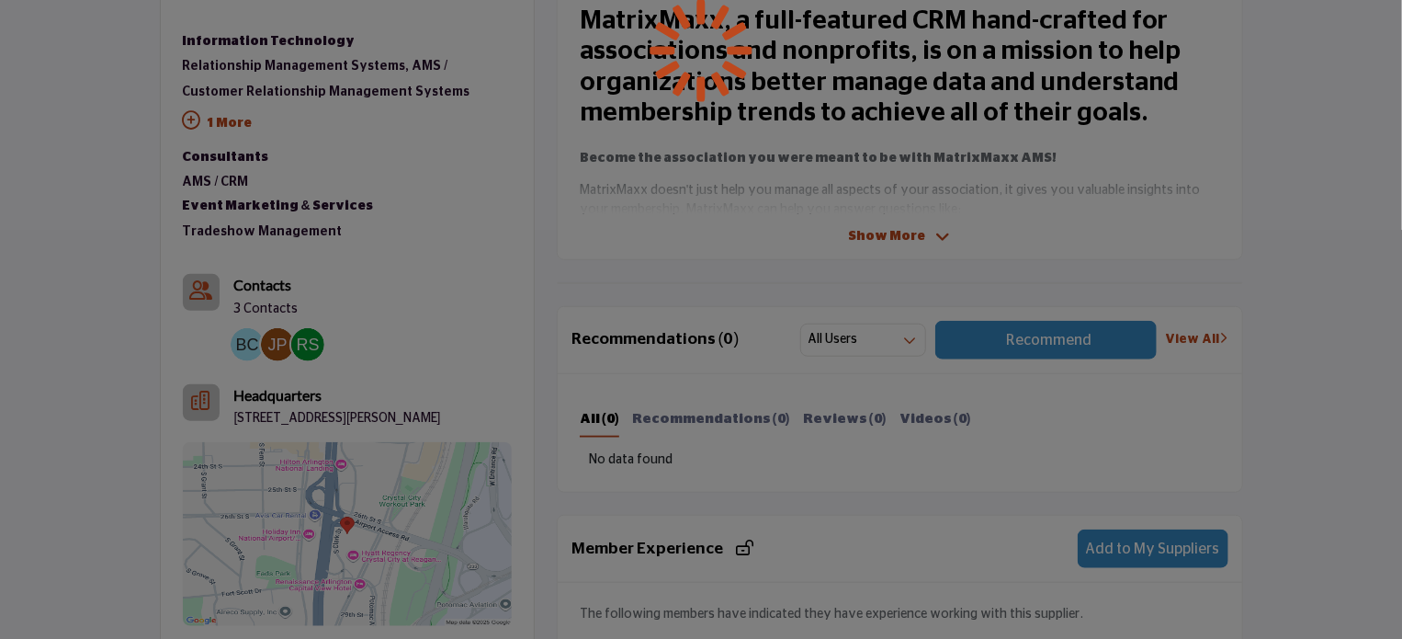
scroll to position [643, 0]
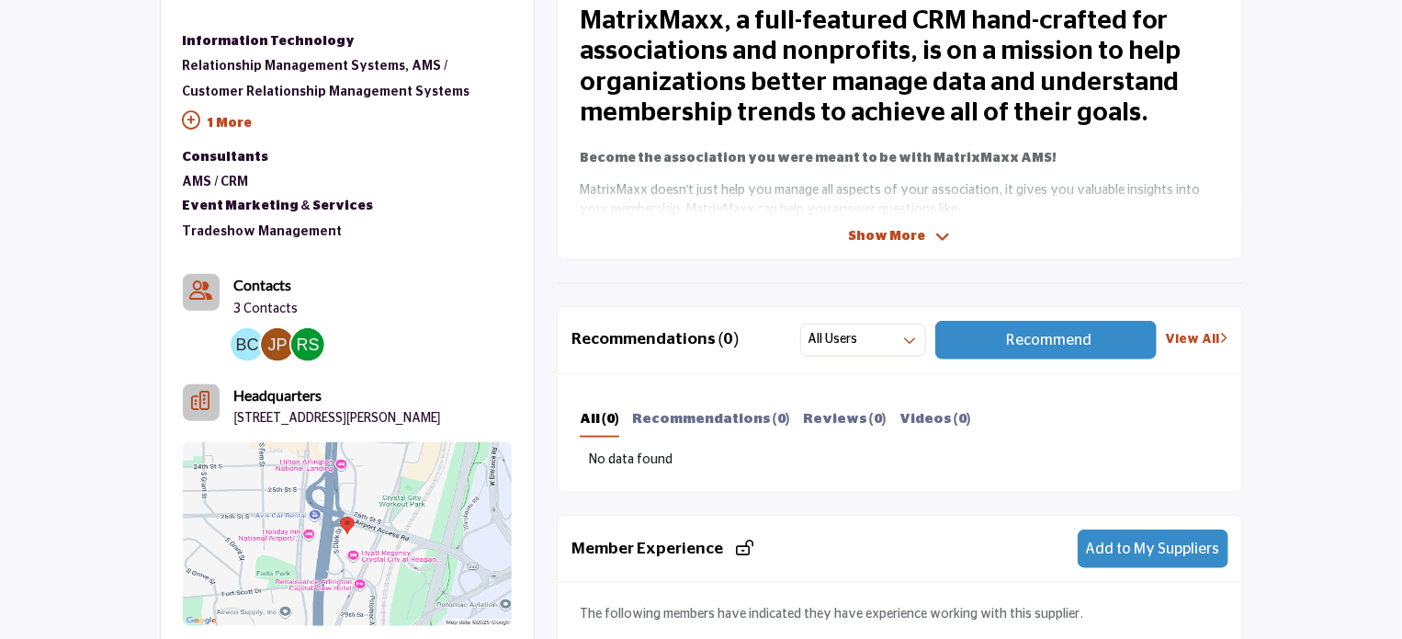
click at [888, 231] on span "Show More" at bounding box center [887, 236] width 77 height 19
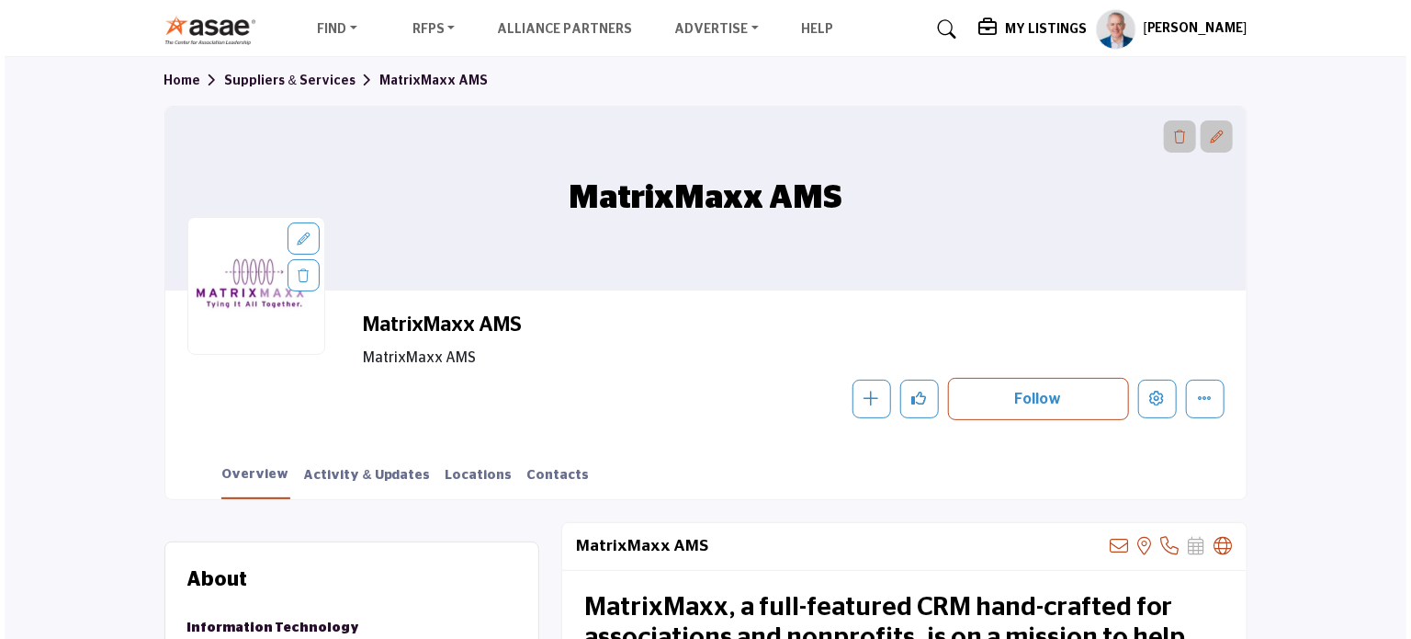
scroll to position [0, 0]
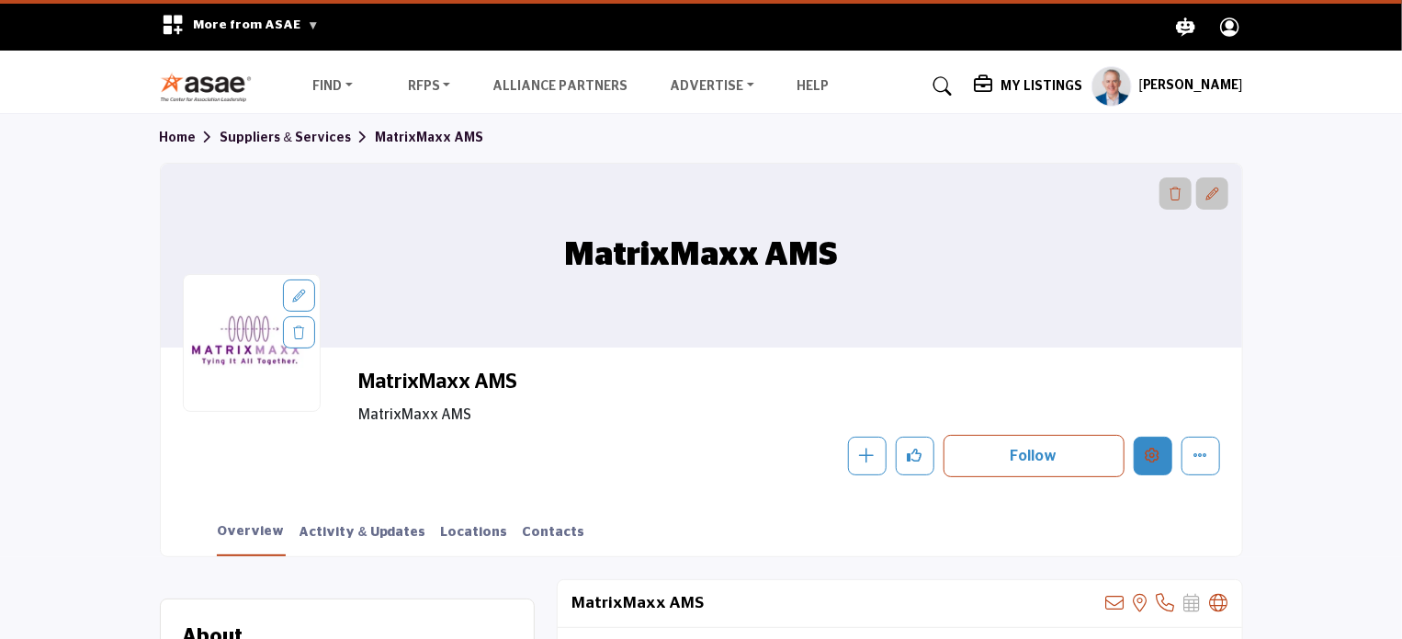
click at [1156, 457] on icon "Edit company" at bounding box center [1153, 454] width 15 height 15
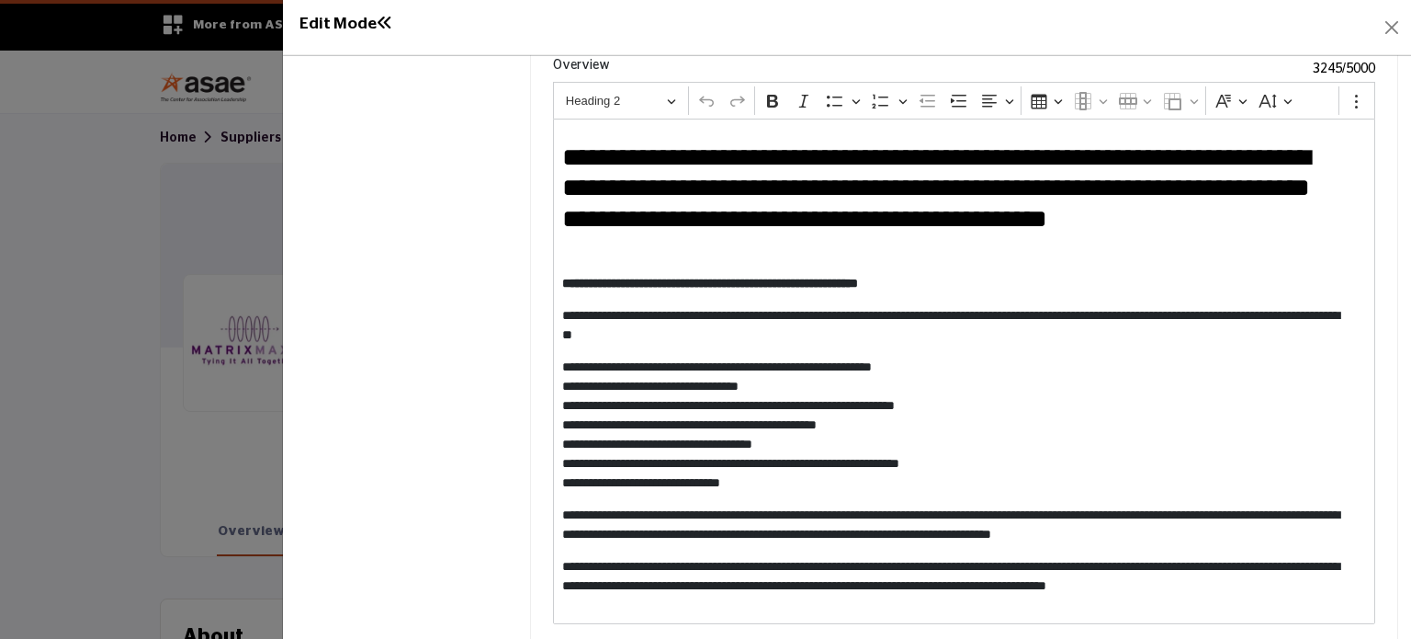
scroll to position [1909, 0]
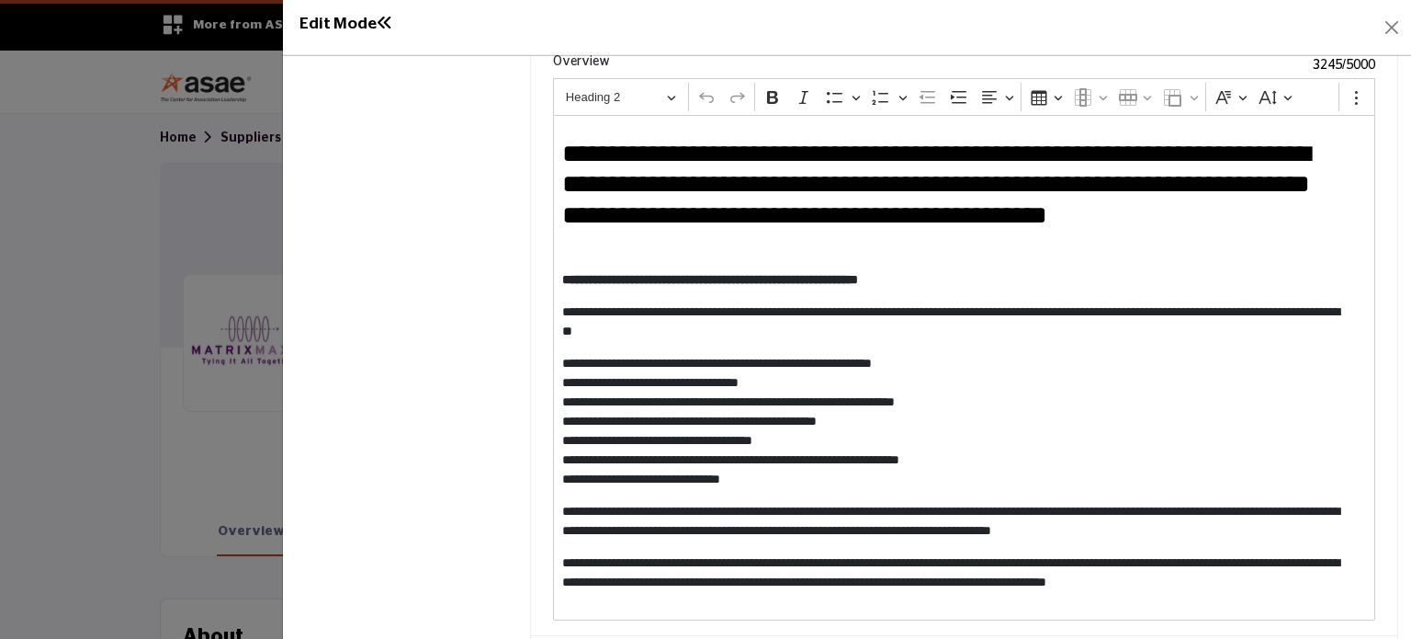
click at [877, 398] on p "**********" at bounding box center [957, 421] width 790 height 135
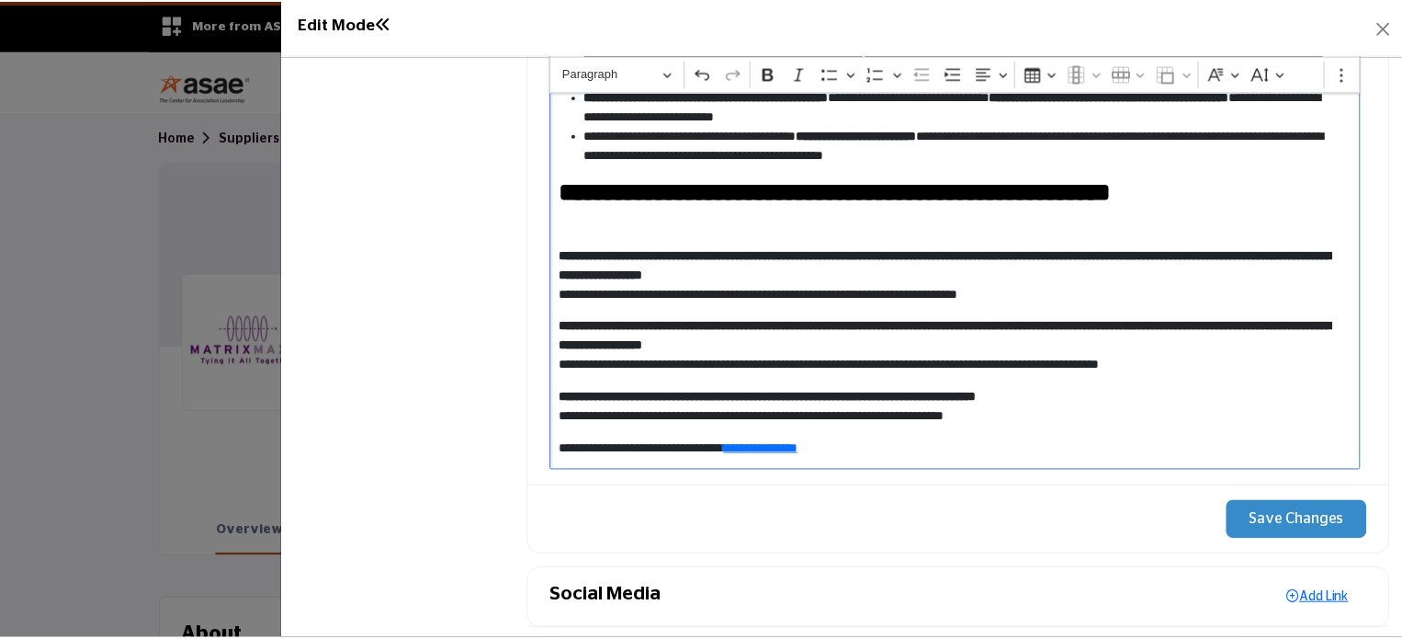
scroll to position [2065, 0]
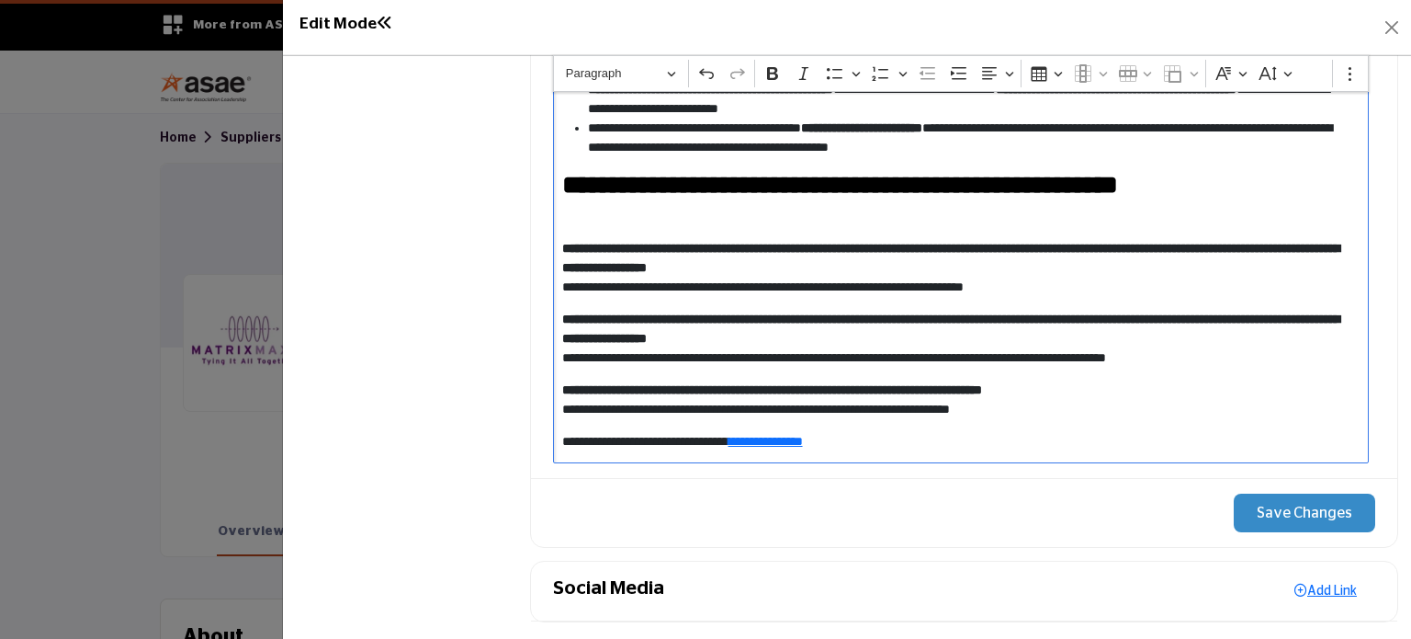
click at [1293, 499] on button "Save Changes" at bounding box center [1304, 512] width 141 height 39
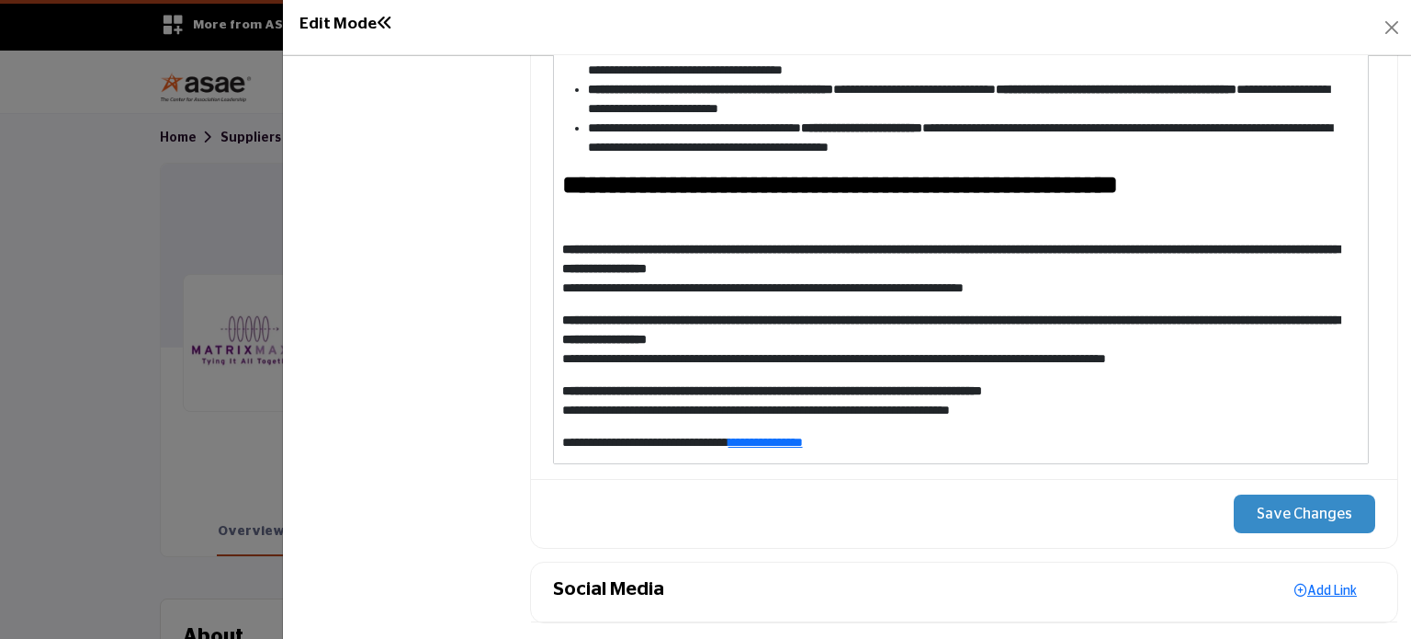
click at [207, 215] on div at bounding box center [705, 319] width 1411 height 639
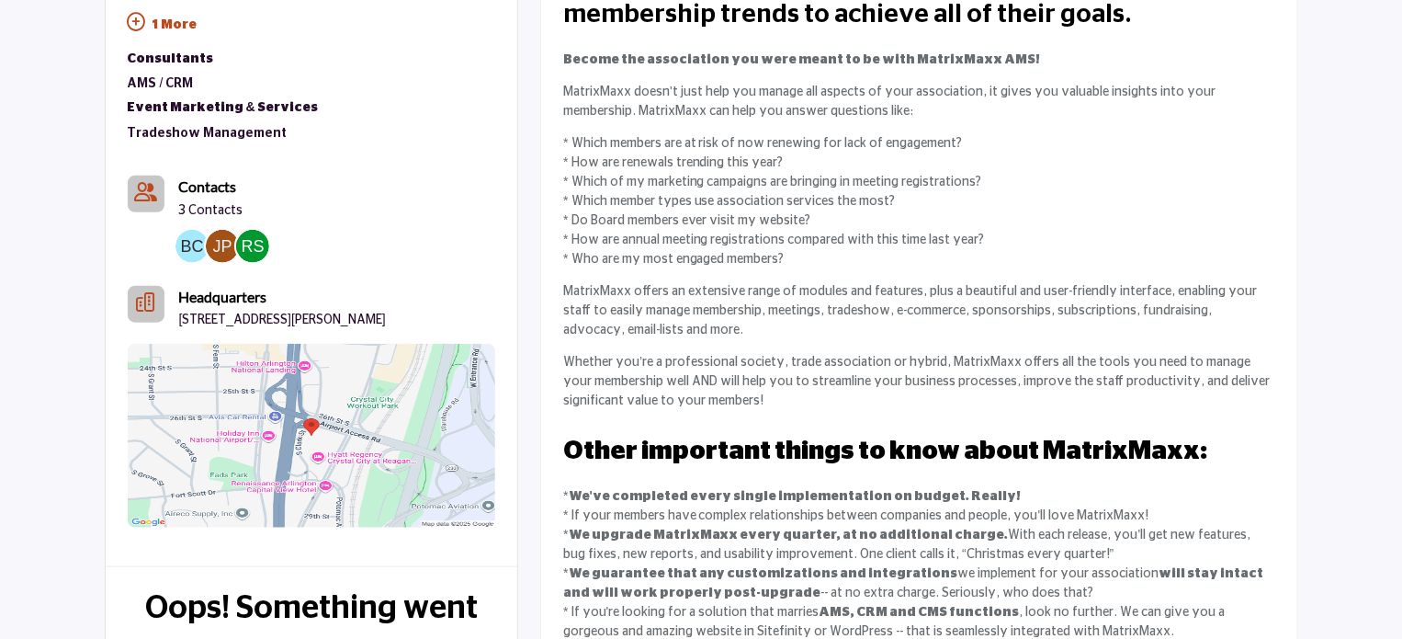
scroll to position [375, 0]
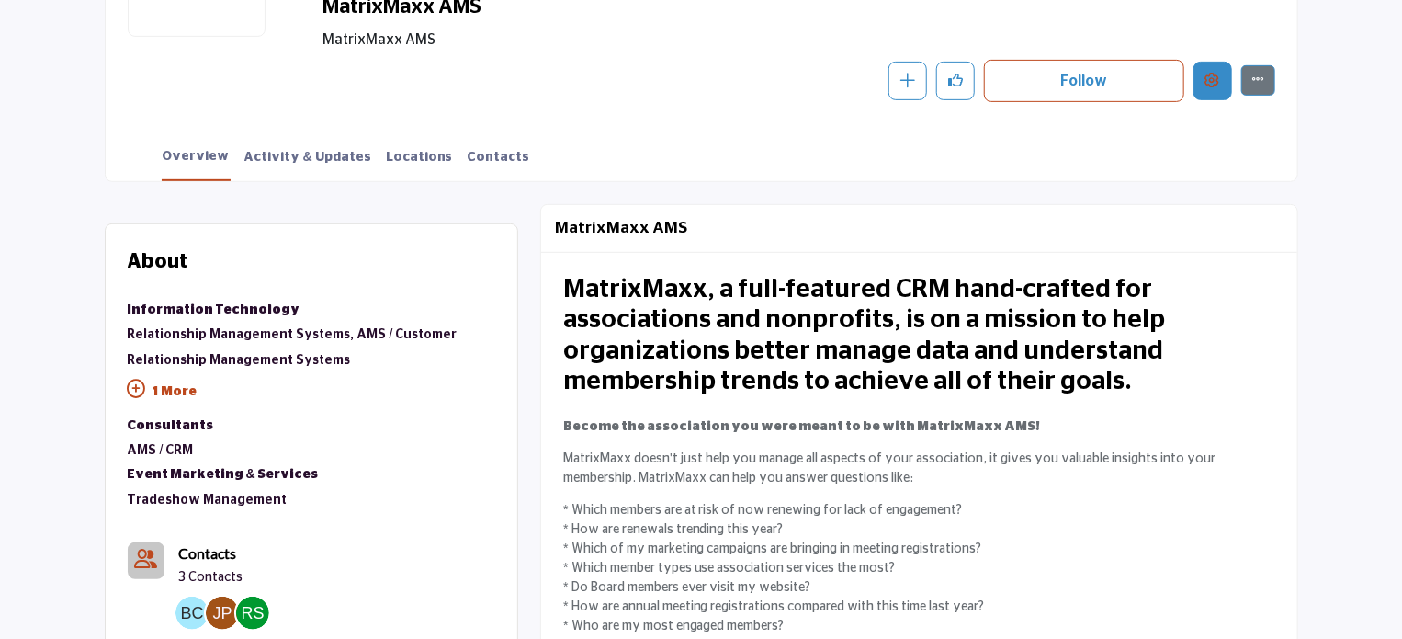
click at [1204, 80] on button "Edit company" at bounding box center [1212, 81] width 39 height 39
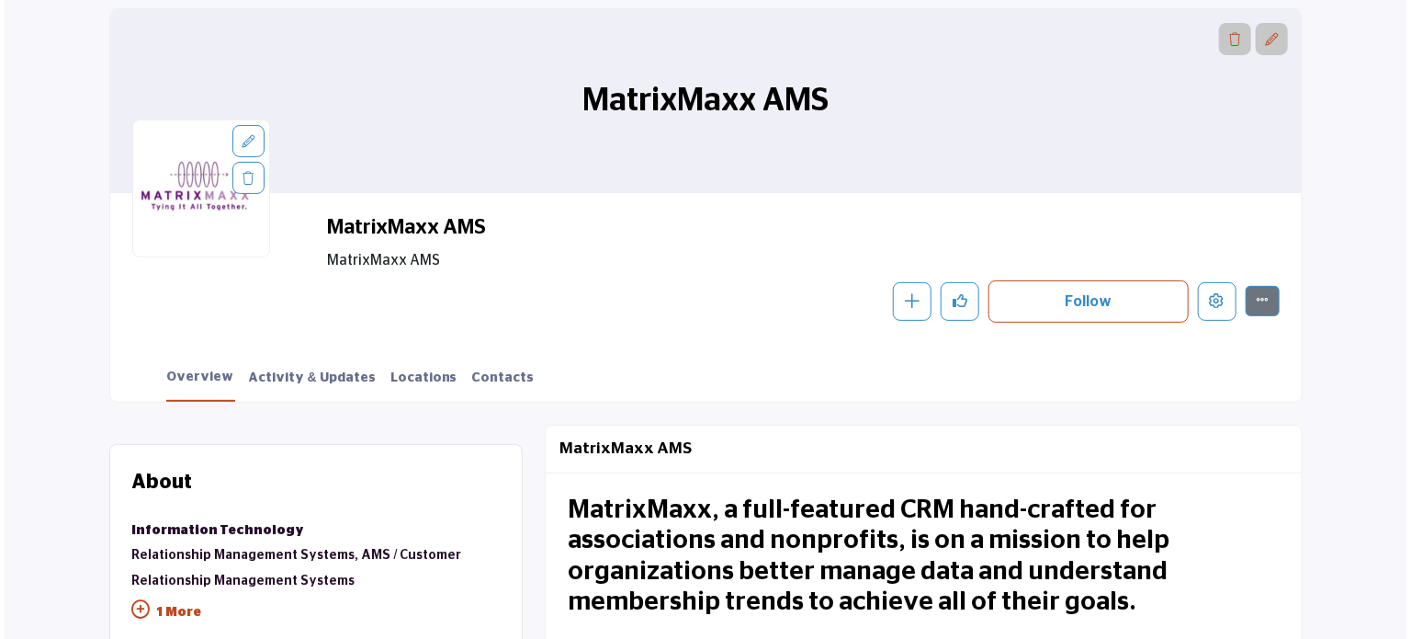
scroll to position [99, 0]
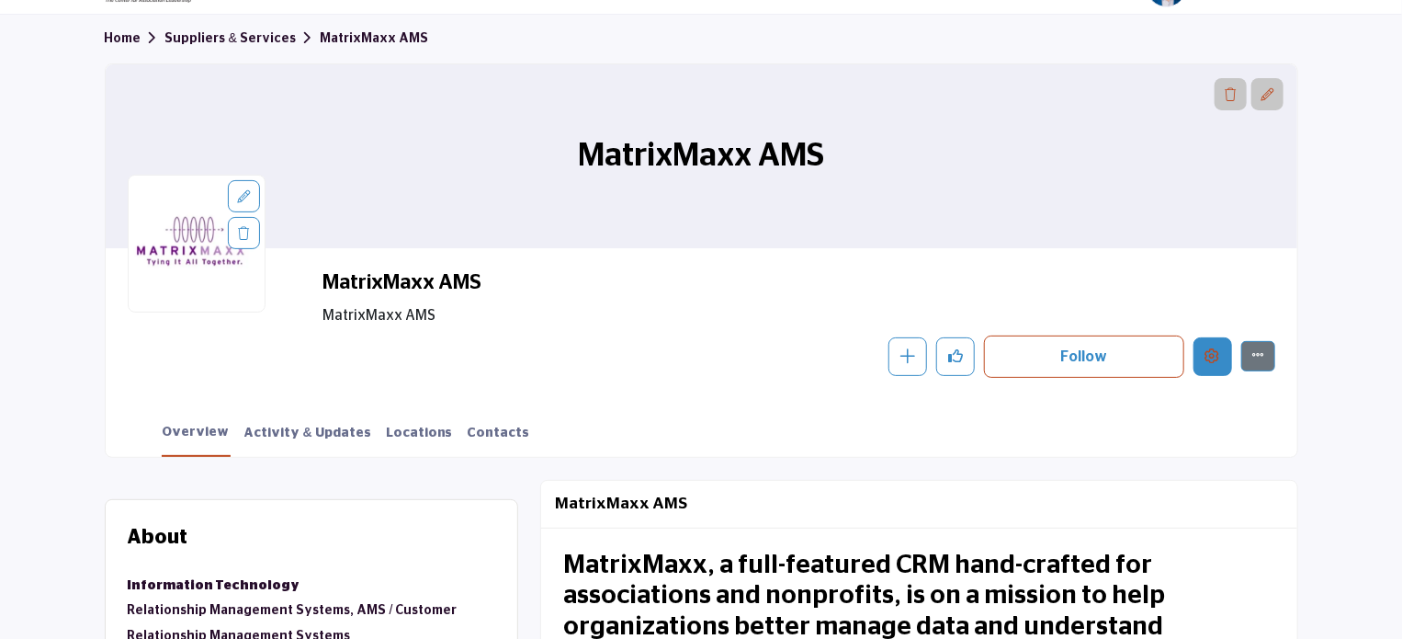
click at [1215, 357] on icon "Edit company" at bounding box center [1212, 355] width 15 height 15
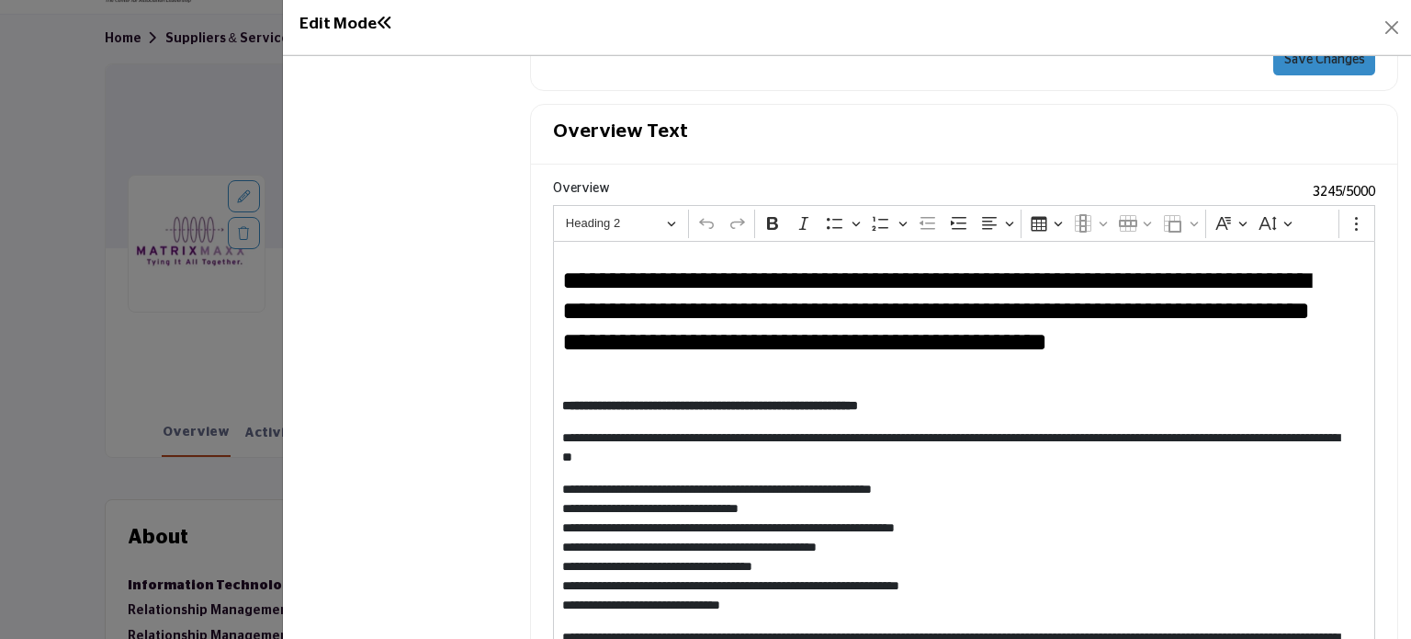
scroll to position [92, 0]
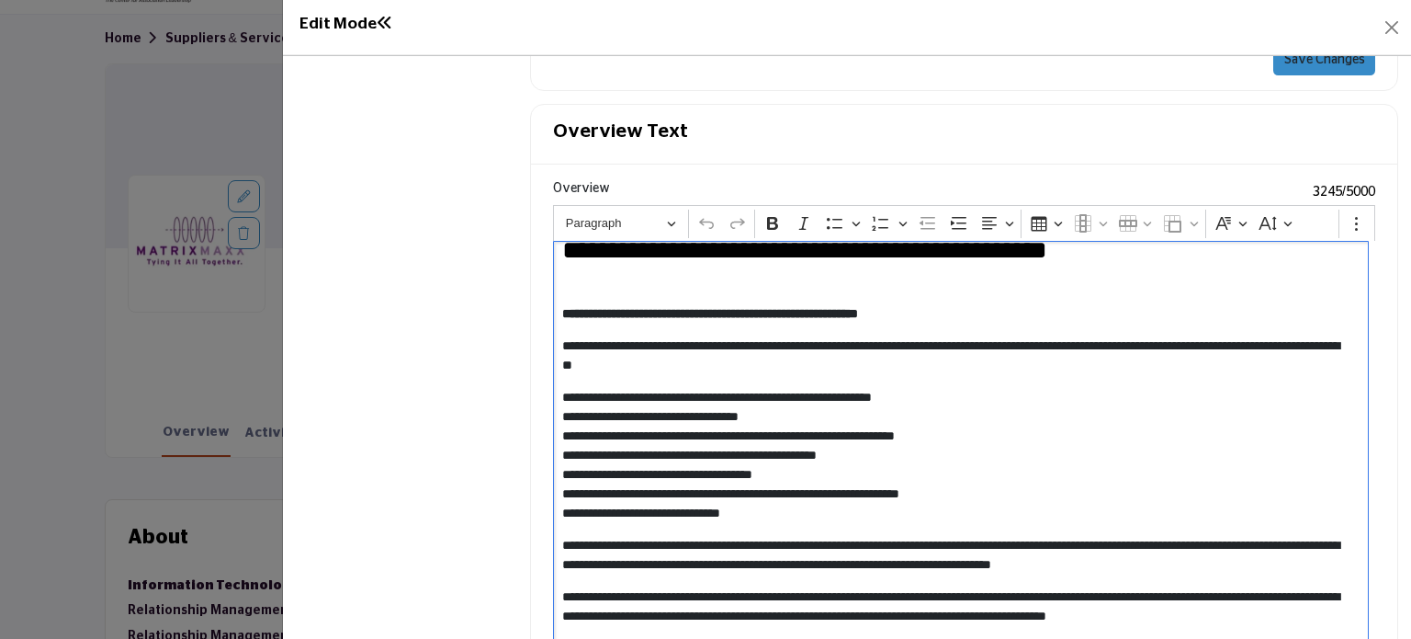
click at [632, 388] on p "**********" at bounding box center [957, 455] width 790 height 135
click at [840, 214] on icon "Editor toolbar" at bounding box center [835, 223] width 18 height 18
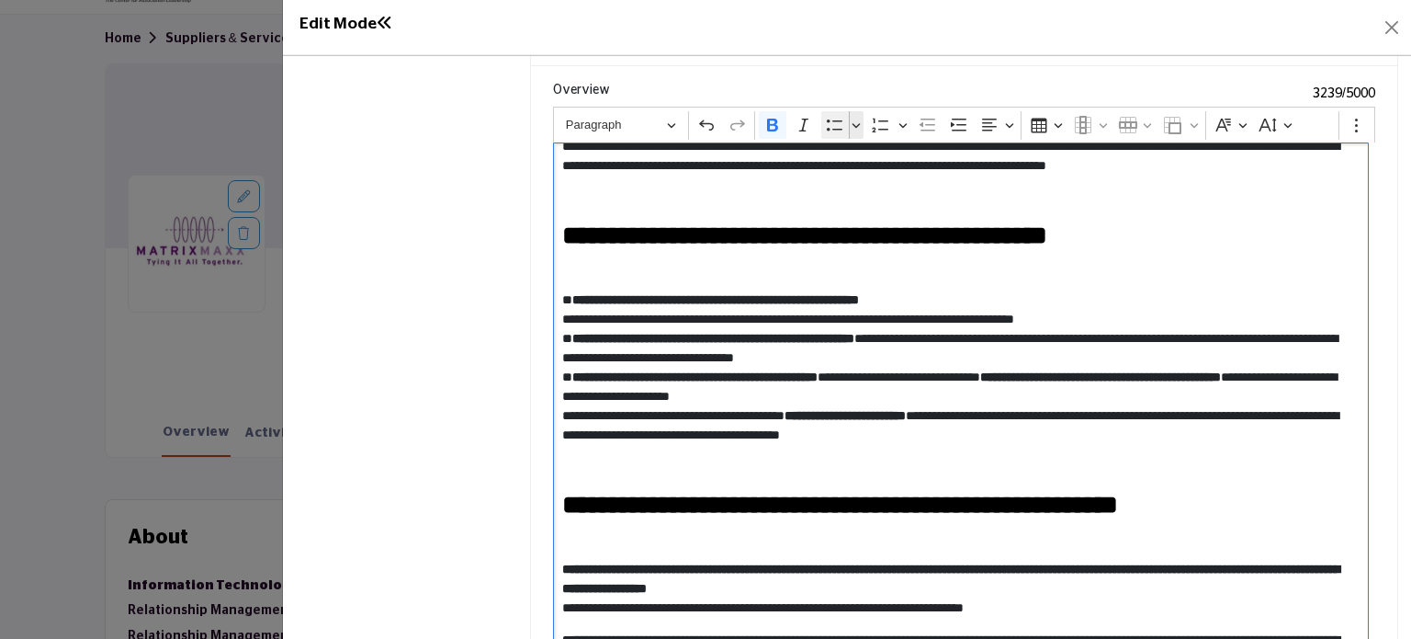
scroll to position [515, 0]
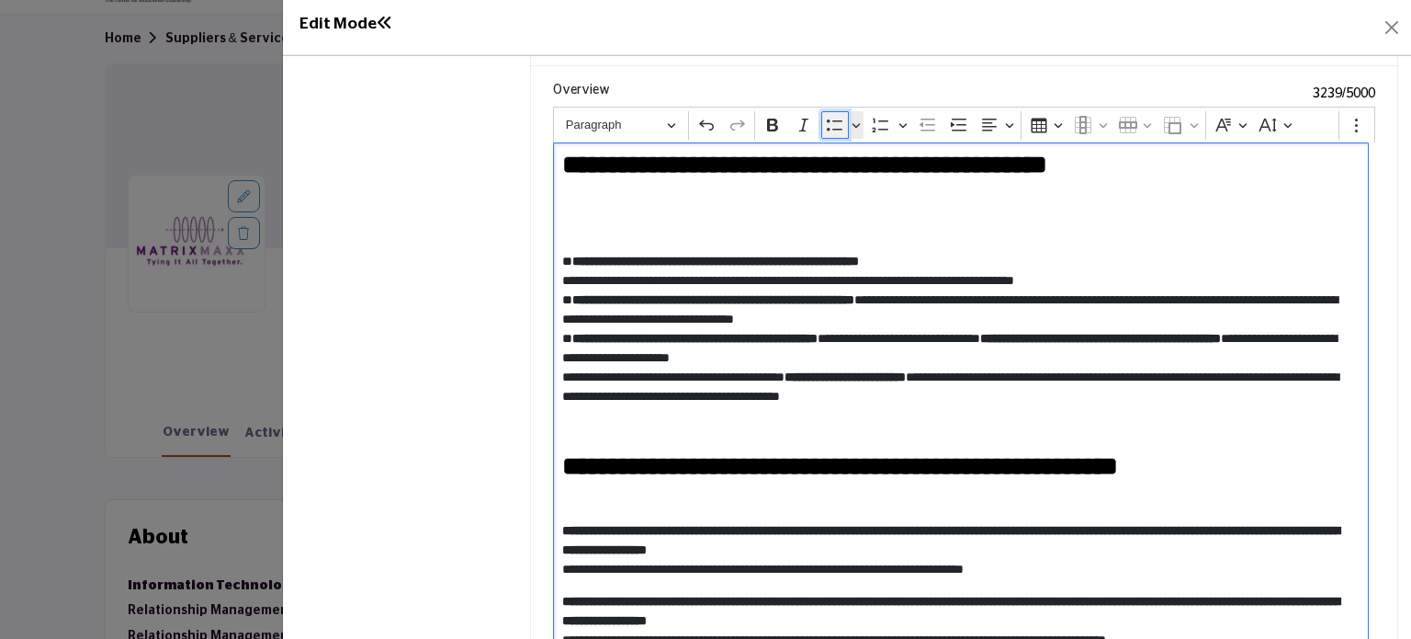
click at [826, 120] on icon "Editor toolbar" at bounding box center [835, 125] width 18 height 18
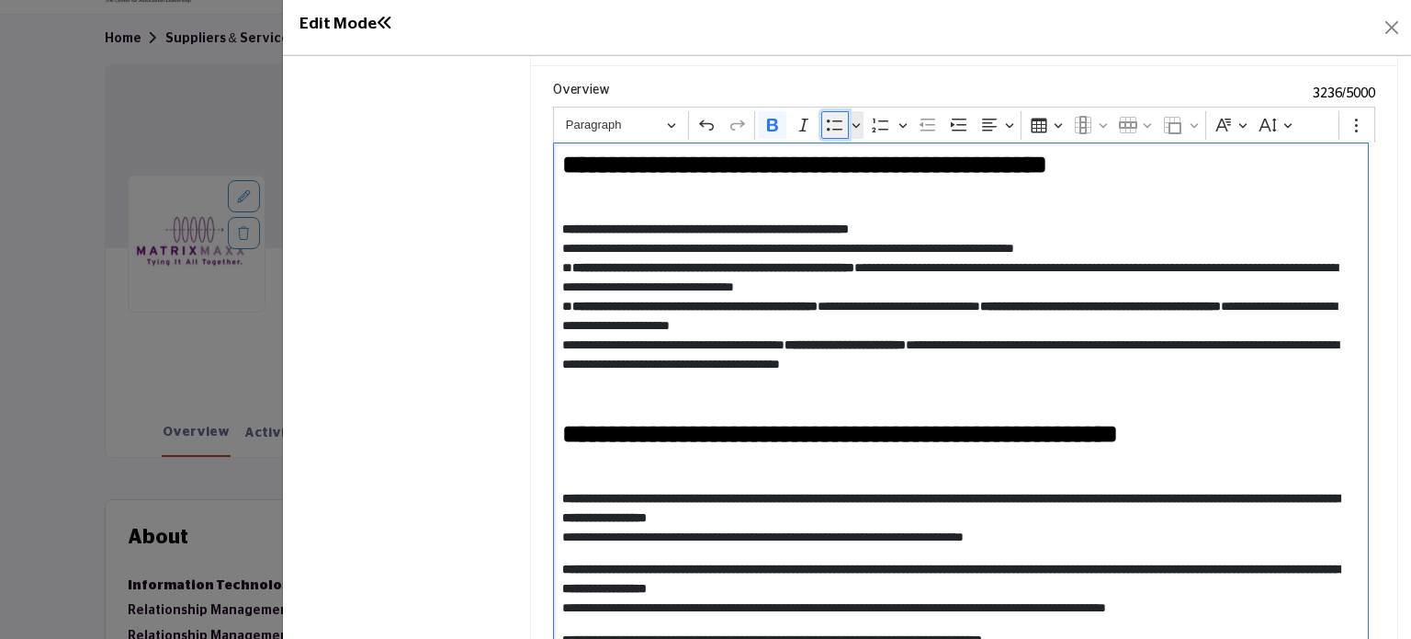
click at [835, 119] on icon "Editor toolbar" at bounding box center [835, 125] width 18 height 18
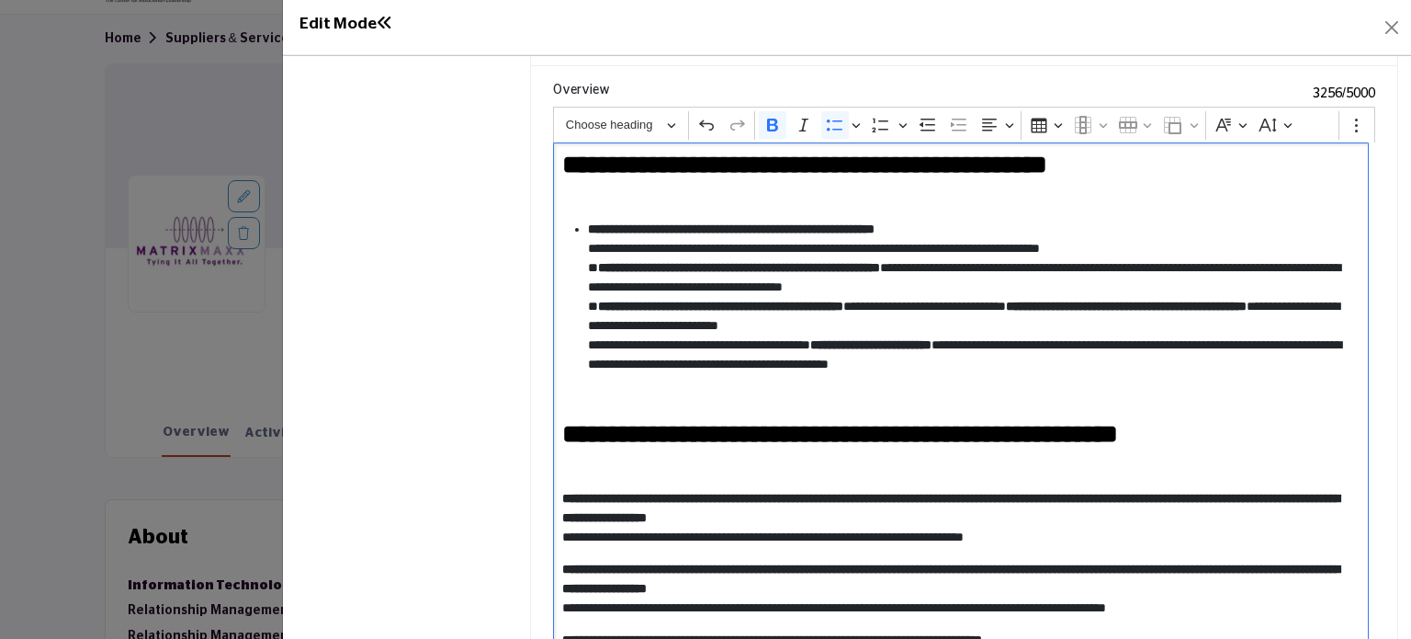
click at [1021, 222] on li "**********" at bounding box center [970, 297] width 764 height 154
click at [1004, 278] on li "**********" at bounding box center [970, 316] width 764 height 116
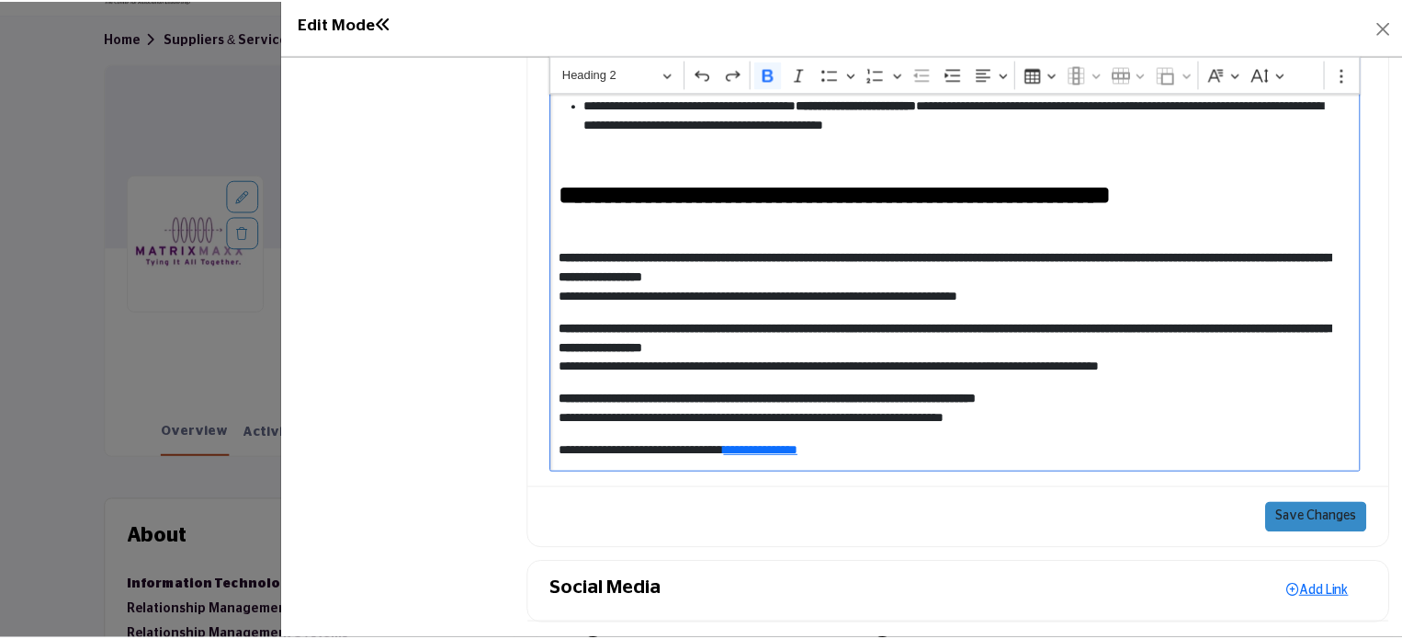
scroll to position [2043, 0]
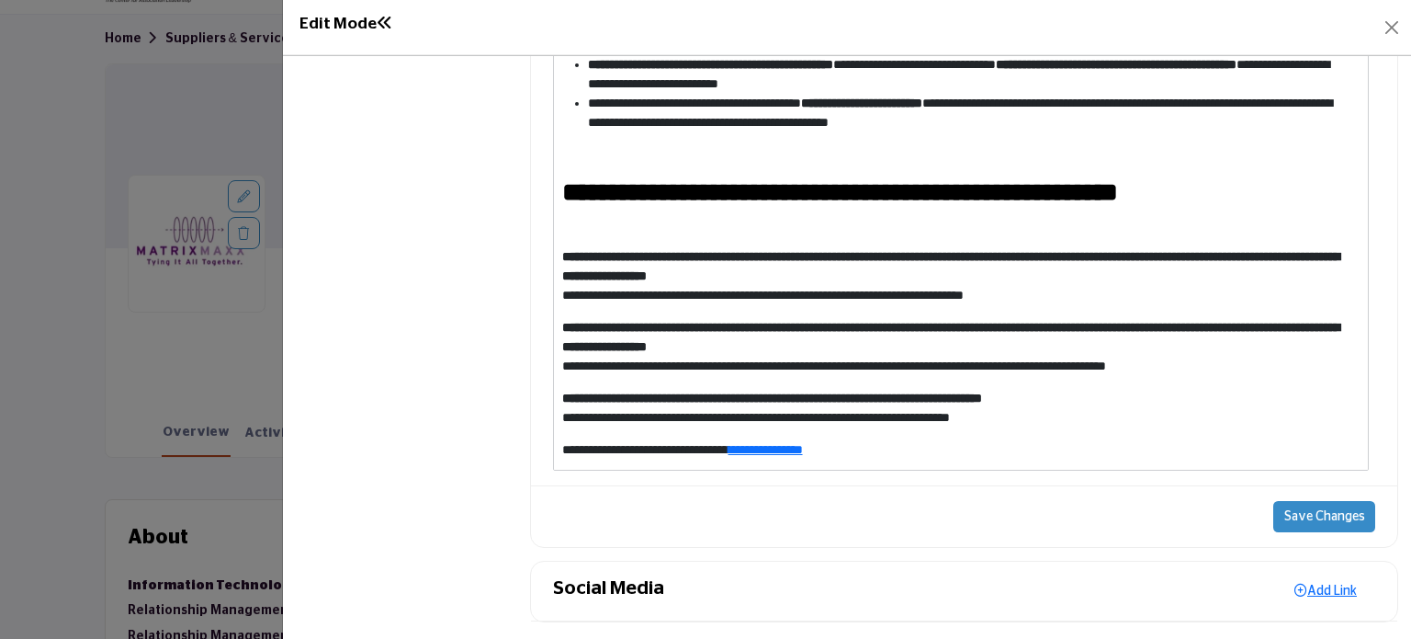
click at [1296, 501] on button "Save Changes" at bounding box center [1324, 516] width 102 height 31
click at [95, 325] on div at bounding box center [705, 319] width 1411 height 639
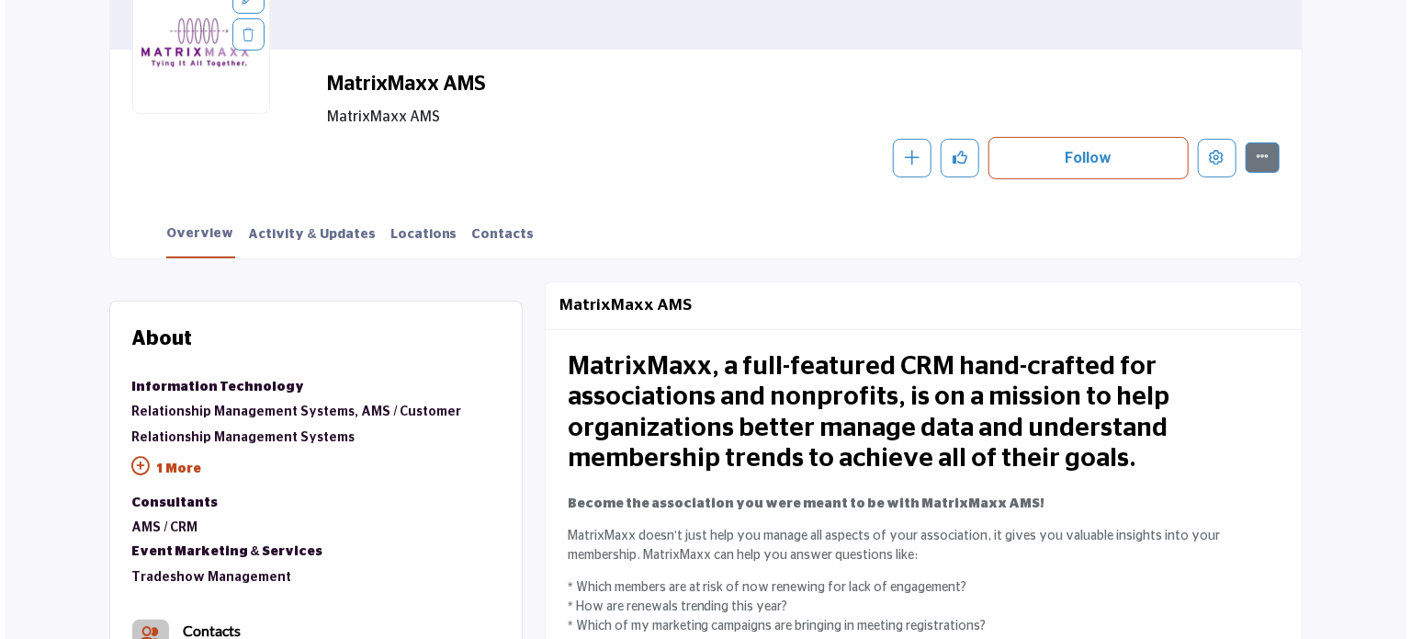
scroll to position [212, 0]
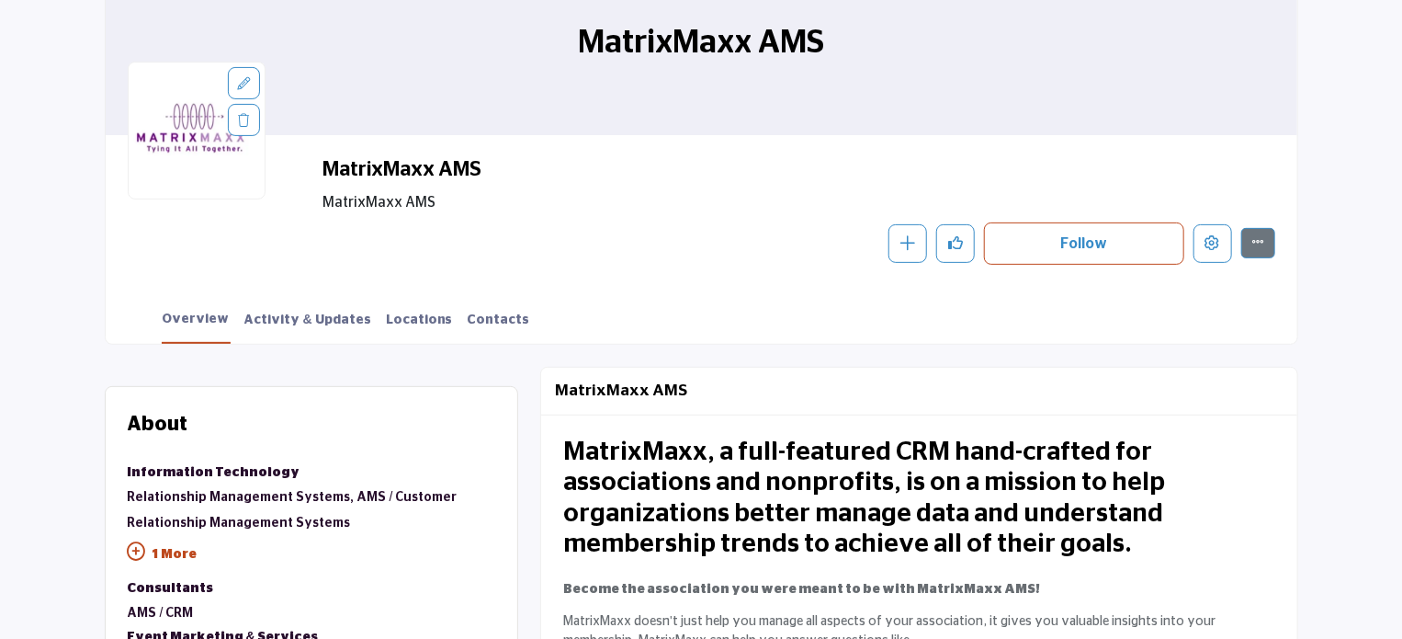
drag, startPoint x: 319, startPoint y: 168, endPoint x: 481, endPoint y: 164, distance: 161.8
click at [481, 164] on div "MatrixMaxx AMS MatrixMaxx AMS Follow Following Message Recommend Add to My Supp…" at bounding box center [702, 210] width 1148 height 107
copy h2 "MatrixMaxx AMS"
click at [1213, 242] on icon "Edit company" at bounding box center [1212, 242] width 15 height 15
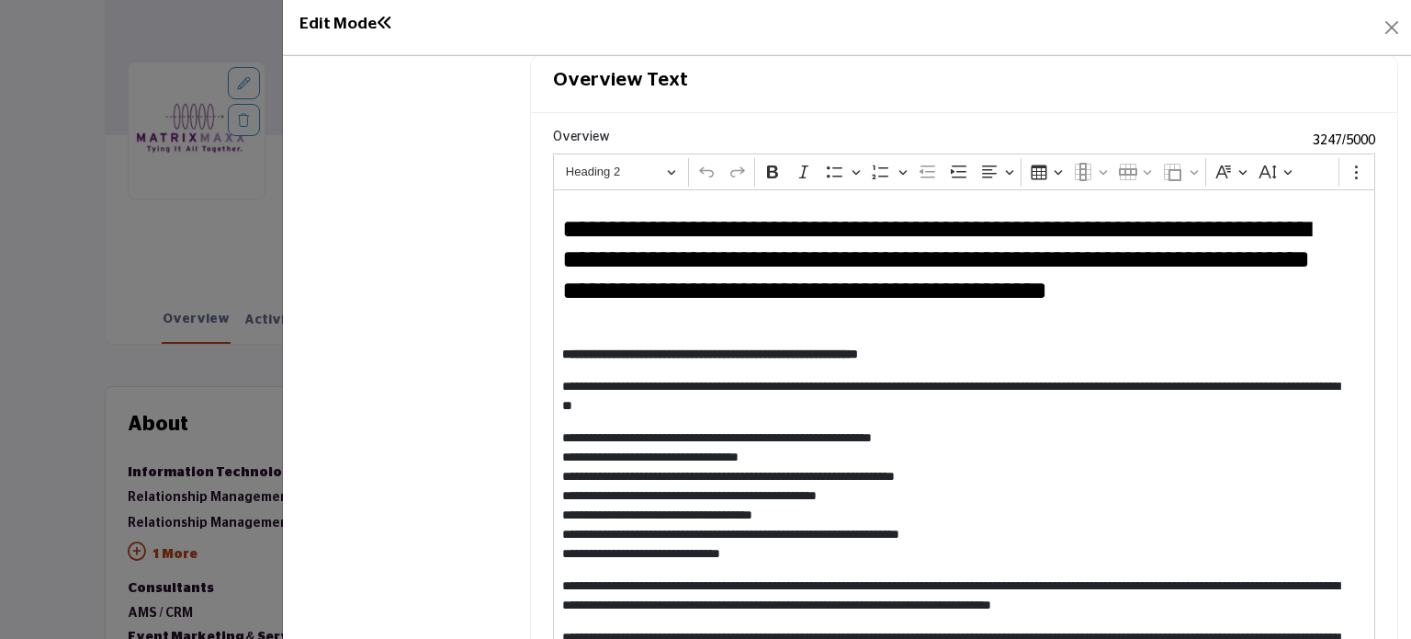
scroll to position [1768, 0]
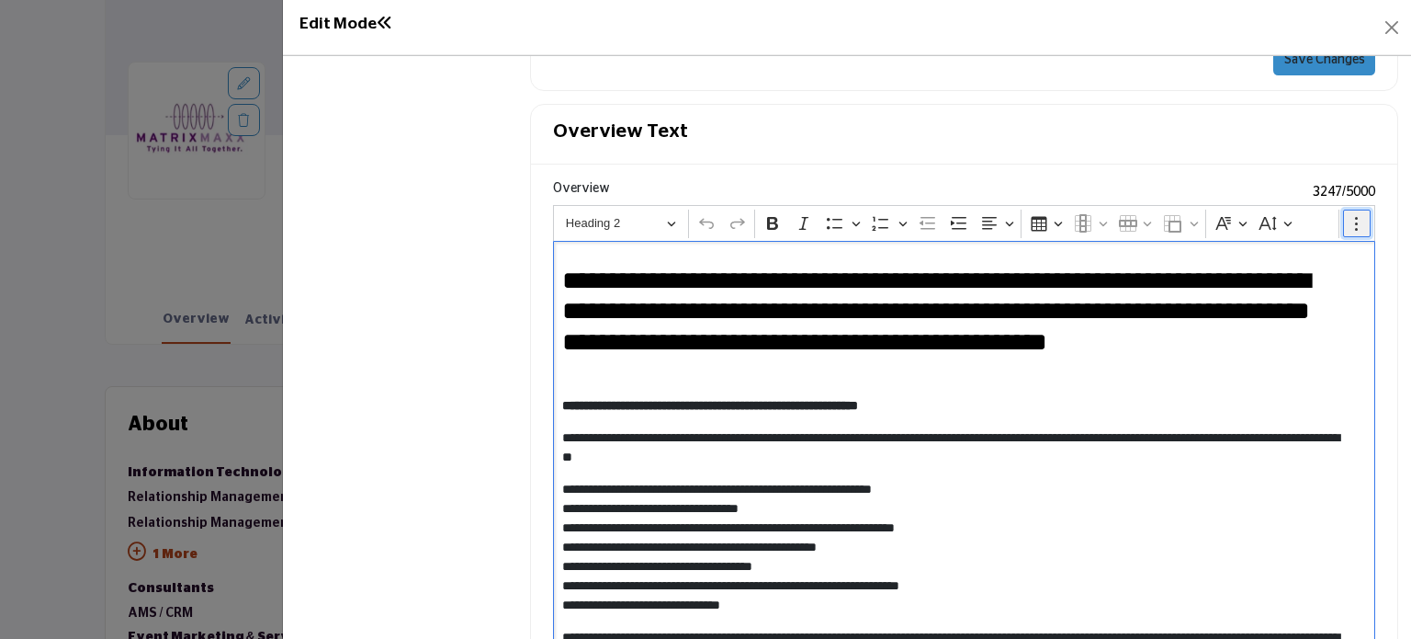
click at [1348, 215] on icon "Editor toolbar" at bounding box center [1357, 223] width 18 height 18
click at [1344, 251] on button "Find and replace" at bounding box center [1346, 256] width 41 height 28
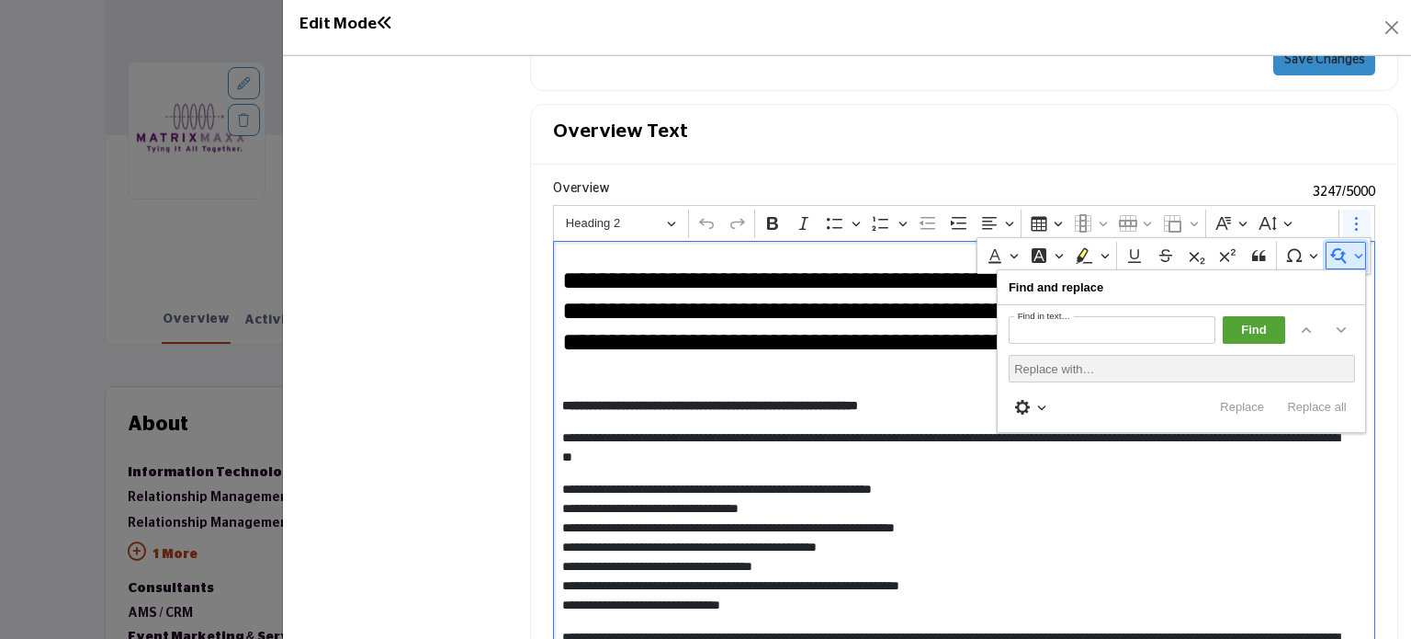
click at [1344, 251] on button "Find and replace" at bounding box center [1346, 256] width 41 height 28
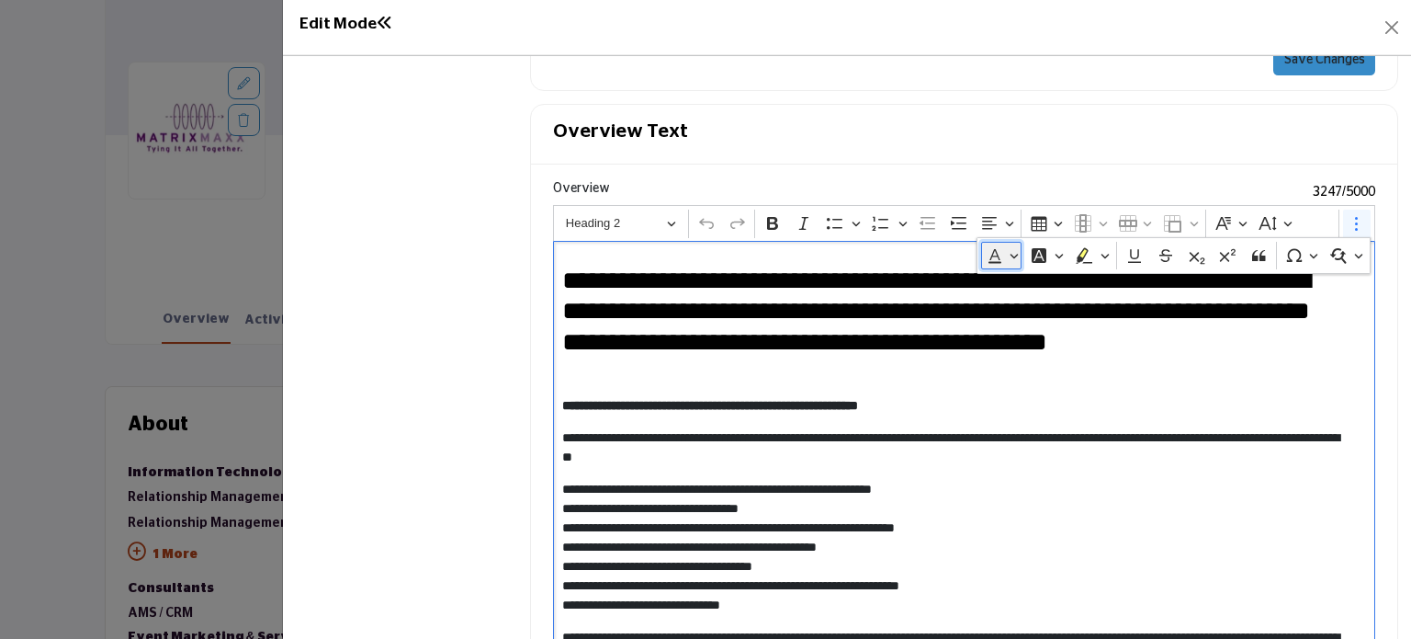
click at [1001, 242] on button "Font Color" at bounding box center [1001, 256] width 41 height 28
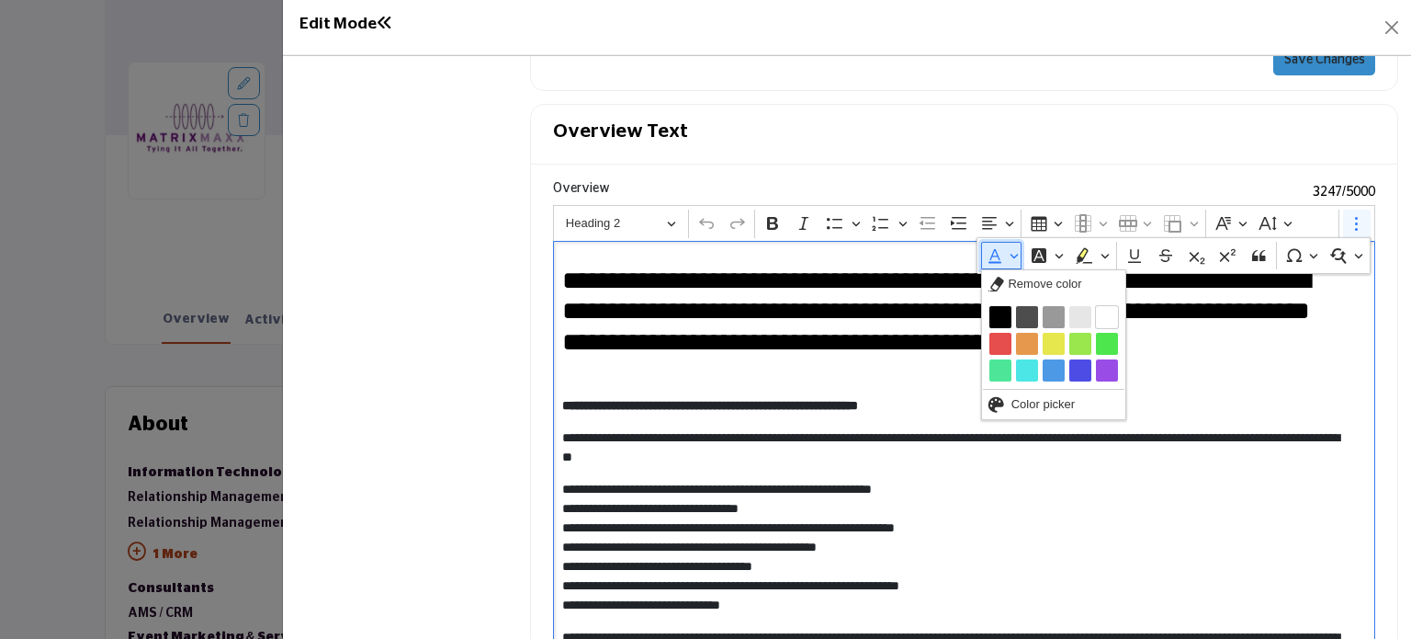
click at [1001, 242] on button "Font Color" at bounding box center [1001, 256] width 41 height 28
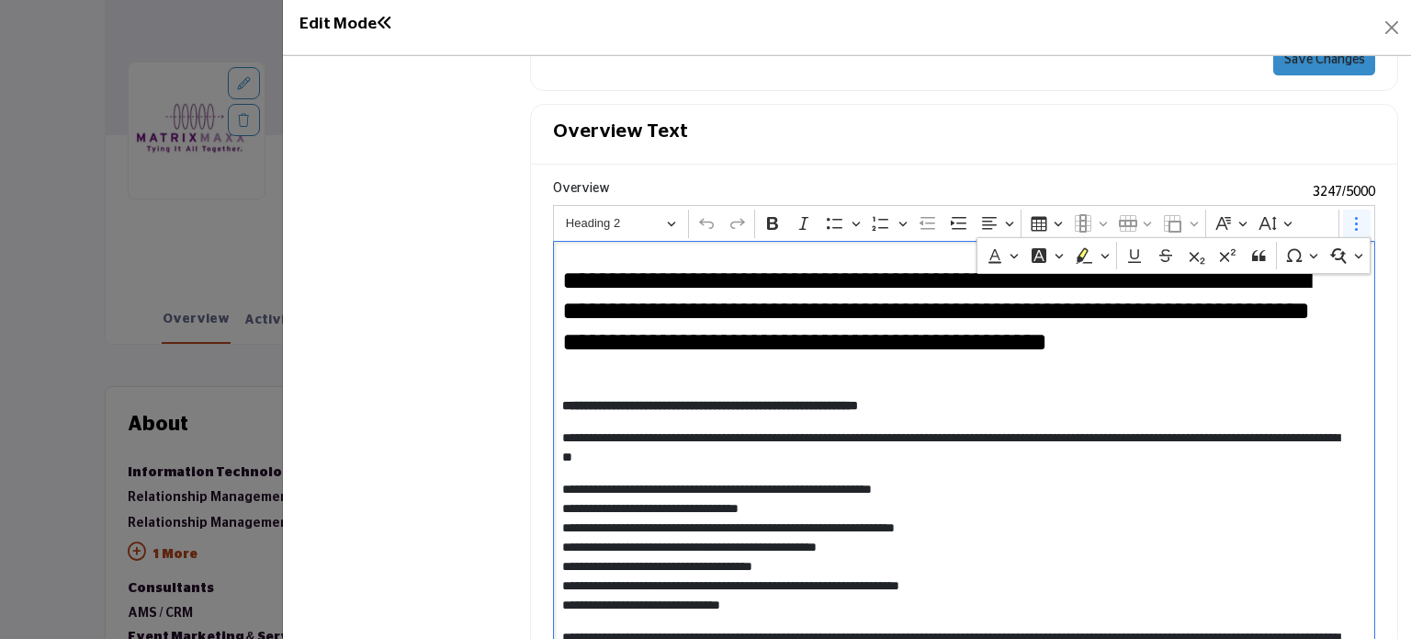
click at [1139, 404] on p "**********" at bounding box center [964, 405] width 805 height 19
click at [1349, 218] on icon "Editor toolbar" at bounding box center [1357, 223] width 18 height 18
click at [942, 241] on div "**********" at bounding box center [964, 493] width 822 height 505
click at [955, 214] on icon "Editor toolbar" at bounding box center [959, 223] width 18 height 18
click at [1077, 379] on div "**********" at bounding box center [964, 493] width 822 height 505
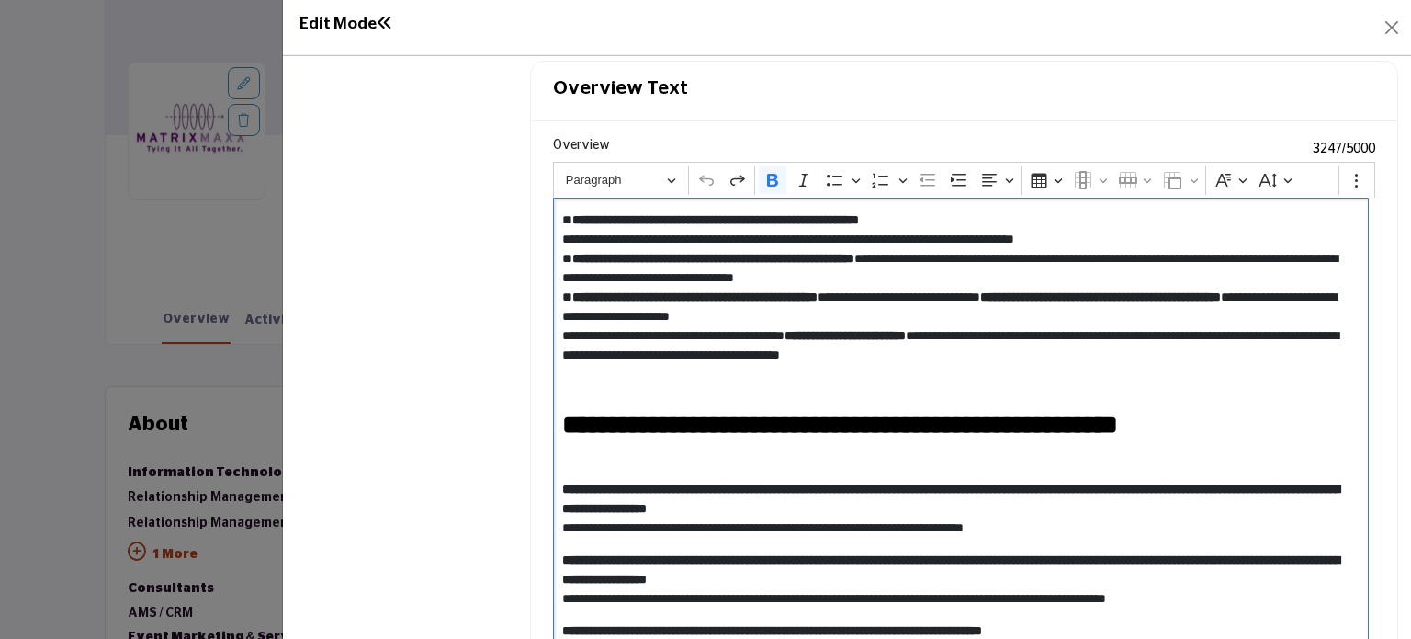
scroll to position [1860, 0]
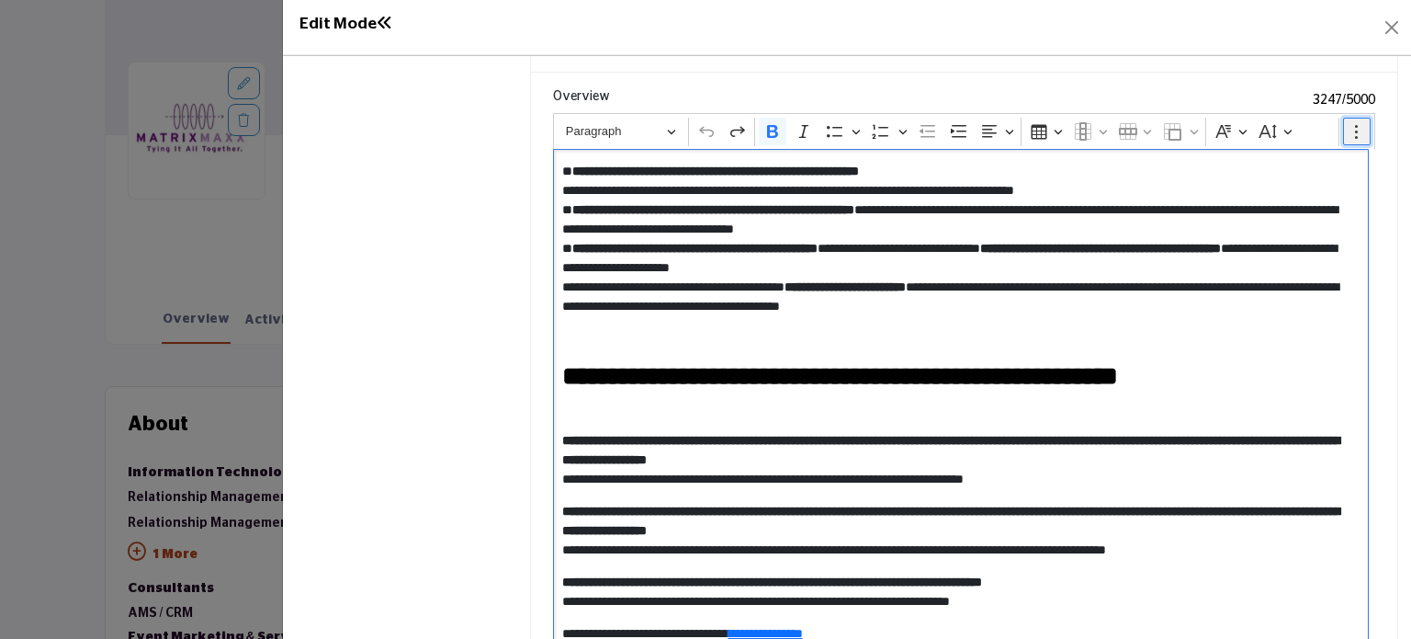
click at [1355, 130] on circle "Editor toolbar" at bounding box center [1356, 131] width 3 height 3
drag, startPoint x: 752, startPoint y: 126, endPoint x: 783, endPoint y: 121, distance: 31.6
click at [783, 121] on div "Paragraph Undo Redo Bold Italic Bulleted List Bulleted List Numbered List Numbe…" at bounding box center [946, 131] width 777 height 35
click at [1042, 283] on p "**********" at bounding box center [957, 239] width 790 height 154
click at [1348, 125] on icon "Editor toolbar" at bounding box center [1357, 131] width 18 height 18
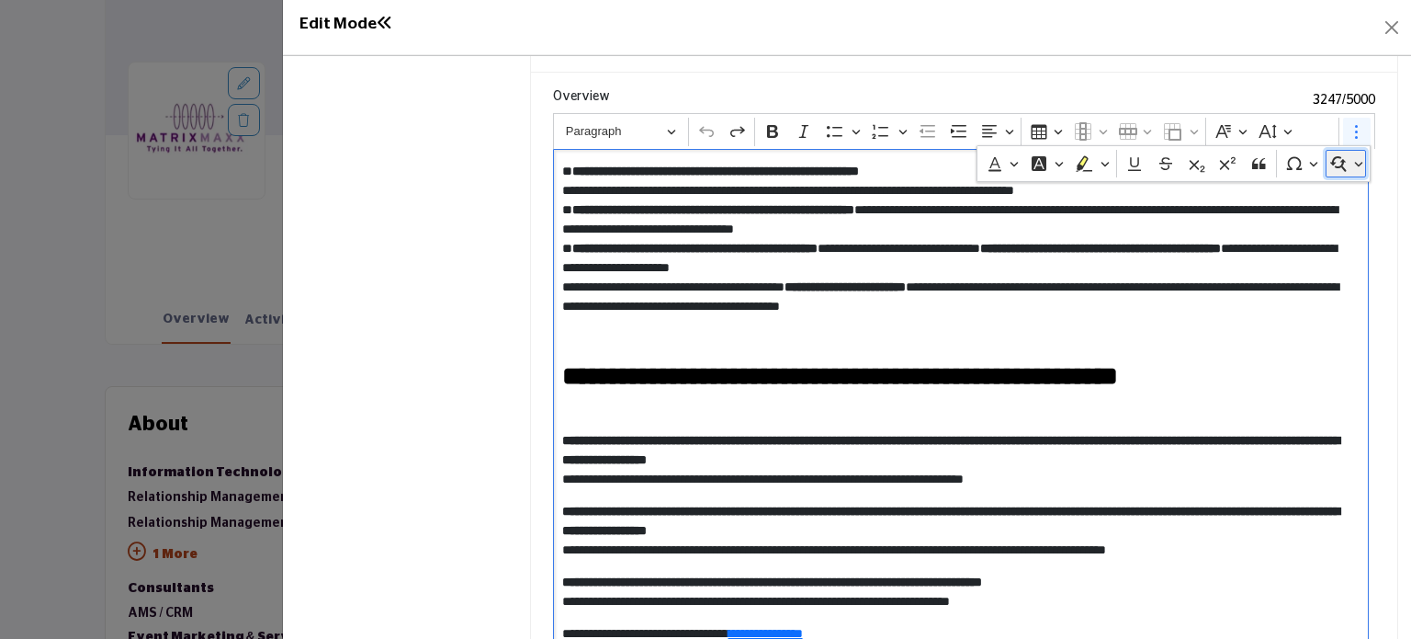
click at [1345, 153] on button "Find and replace" at bounding box center [1346, 164] width 41 height 28
click at [1348, 128] on icon "Editor toolbar" at bounding box center [1357, 131] width 18 height 18
click at [1347, 153] on button "Find and replace" at bounding box center [1346, 164] width 41 height 28
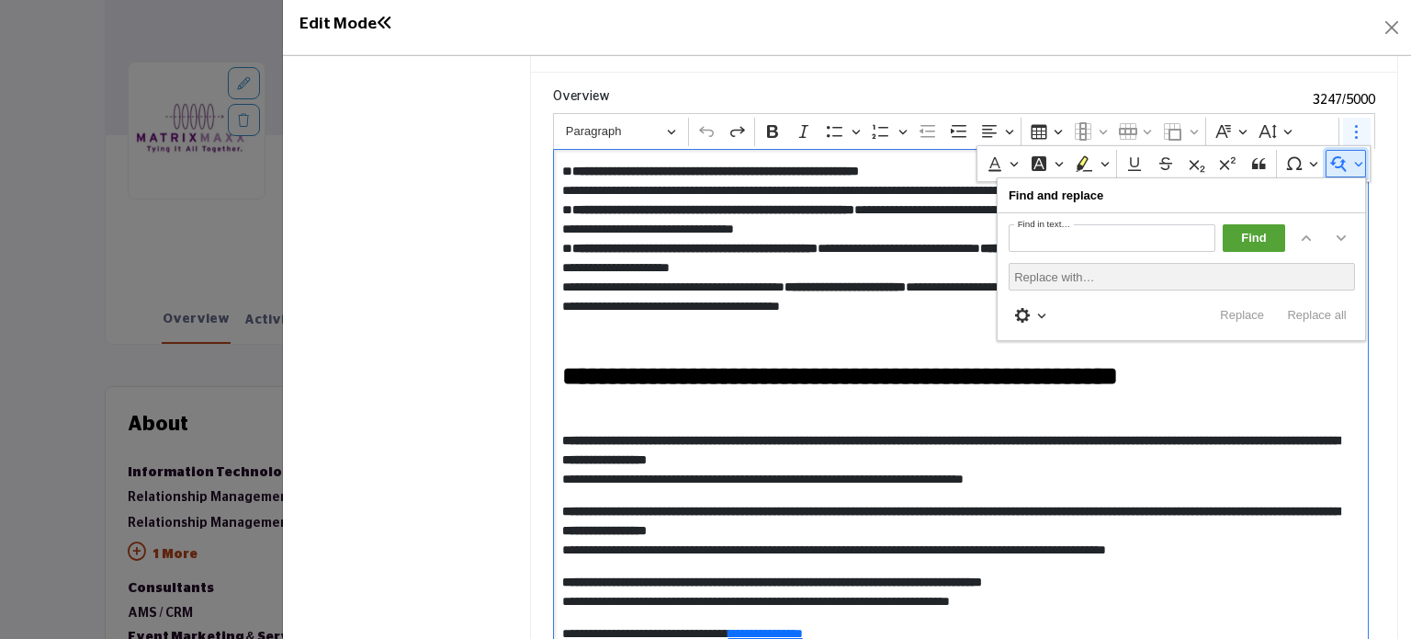
click at [1347, 153] on button "Find and replace" at bounding box center [1346, 164] width 41 height 28
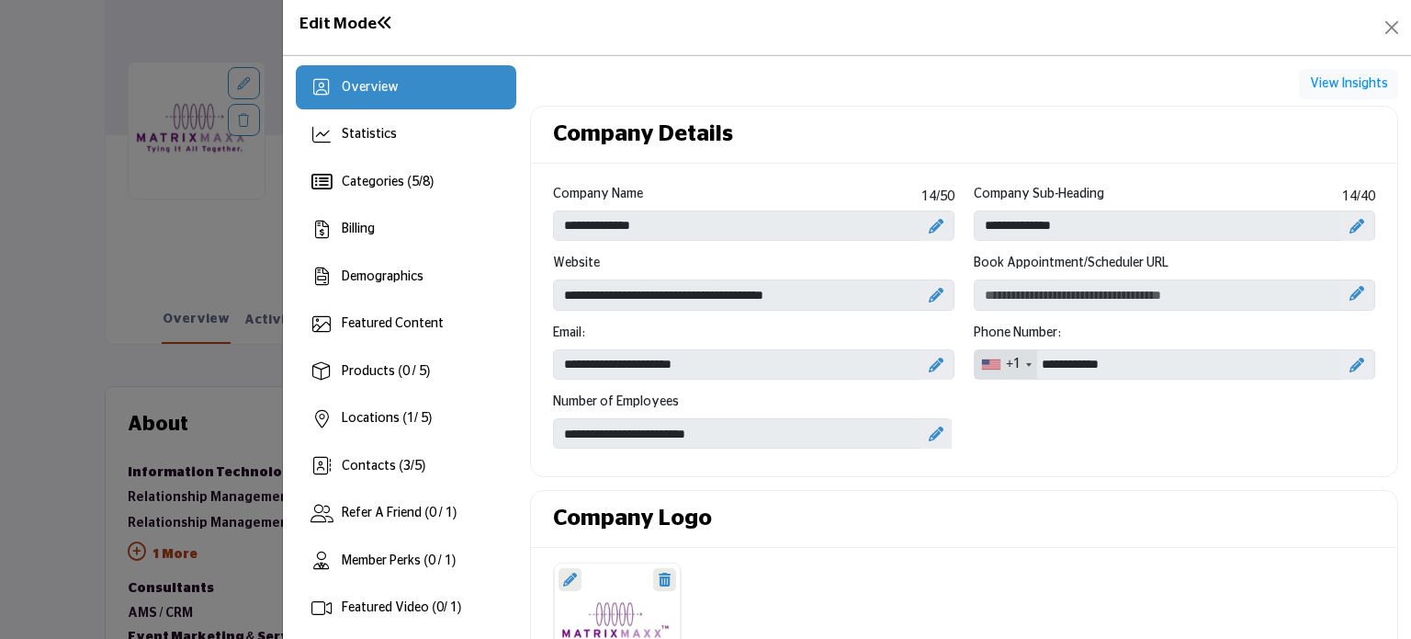
scroll to position [0, 0]
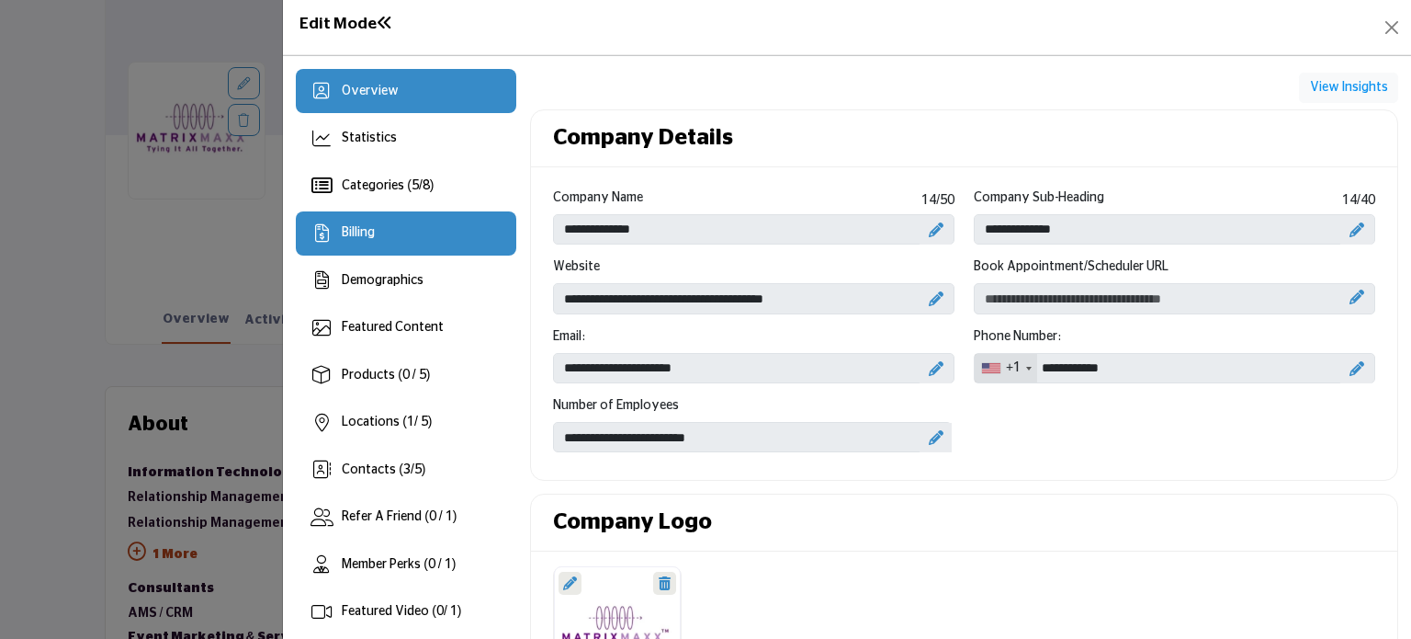
click at [361, 226] on span "Billing" at bounding box center [358, 232] width 33 height 13
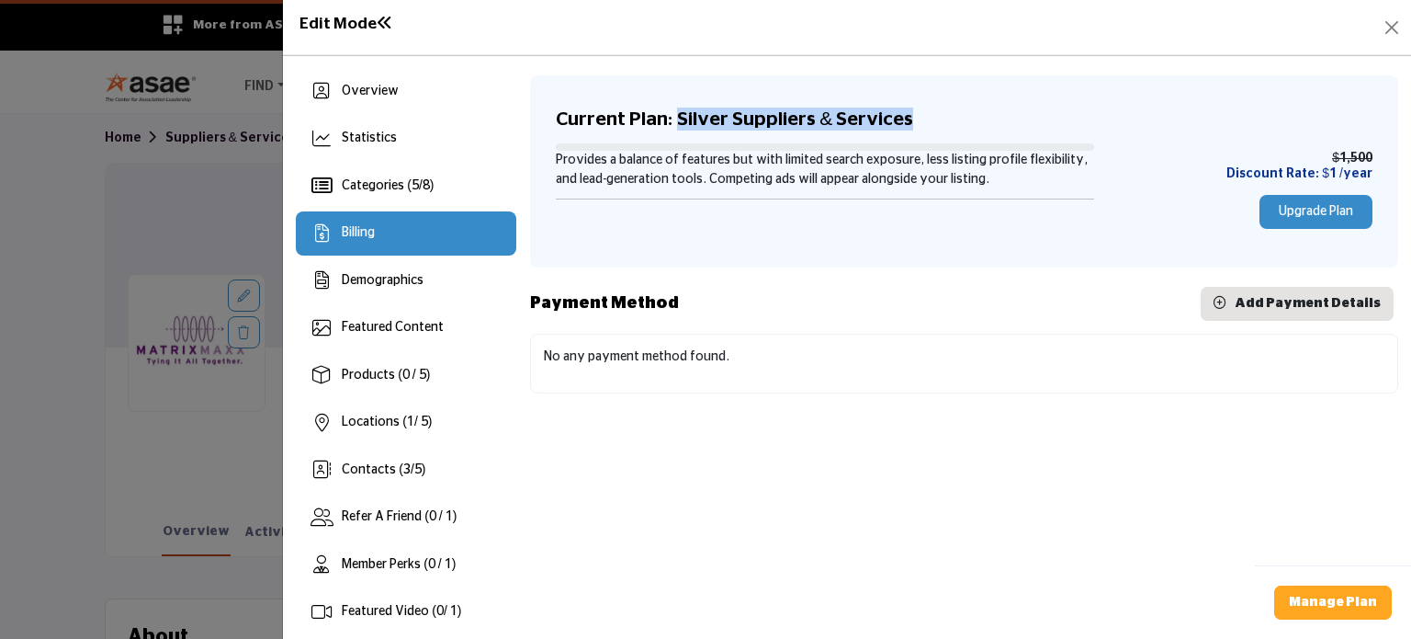
drag, startPoint x: 674, startPoint y: 118, endPoint x: 911, endPoint y: 106, distance: 237.3
click at [911, 107] on h4 "Current Plan: Silver Suppliers & Services" at bounding box center [964, 118] width 817 height 23
copy h4 "Silver Suppliers & Services"
click at [173, 209] on div at bounding box center [705, 319] width 1411 height 639
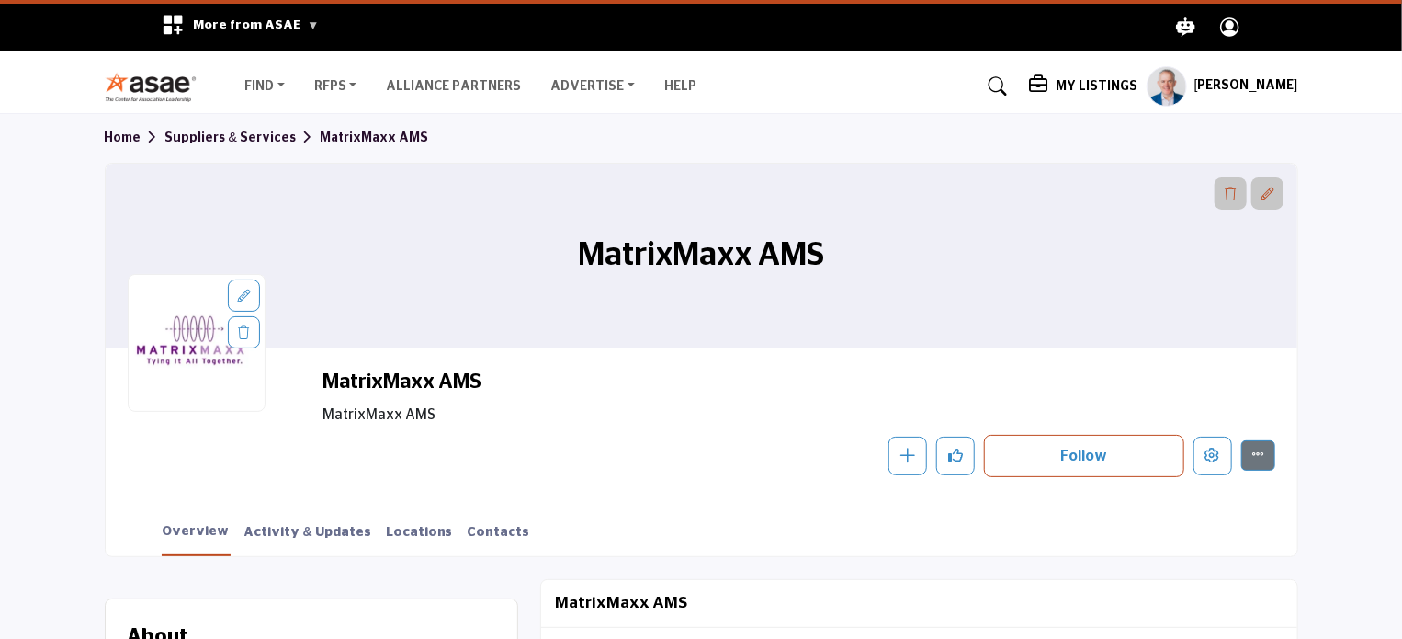
click at [1221, 85] on h5 "[PERSON_NAME]" at bounding box center [1246, 86] width 104 height 18
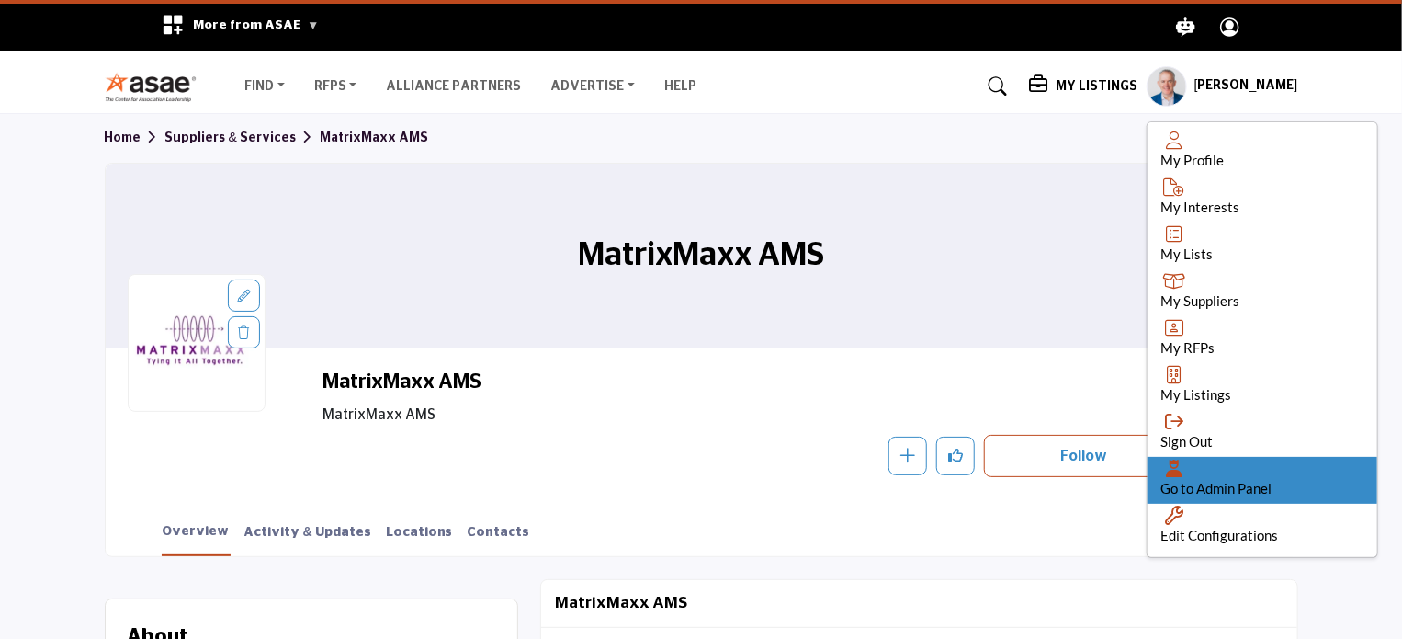
click at [1220, 469] on div "Go to Admin Panel" at bounding box center [1263, 480] width 230 height 47
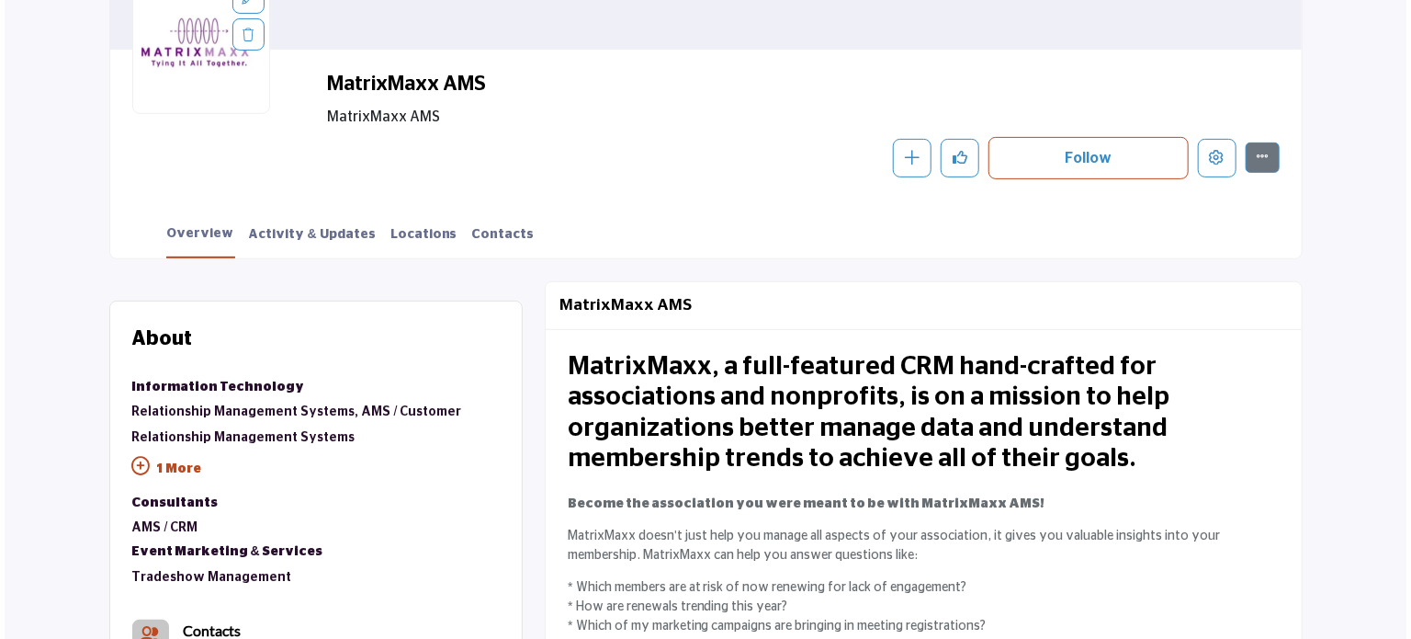
scroll to position [276, 0]
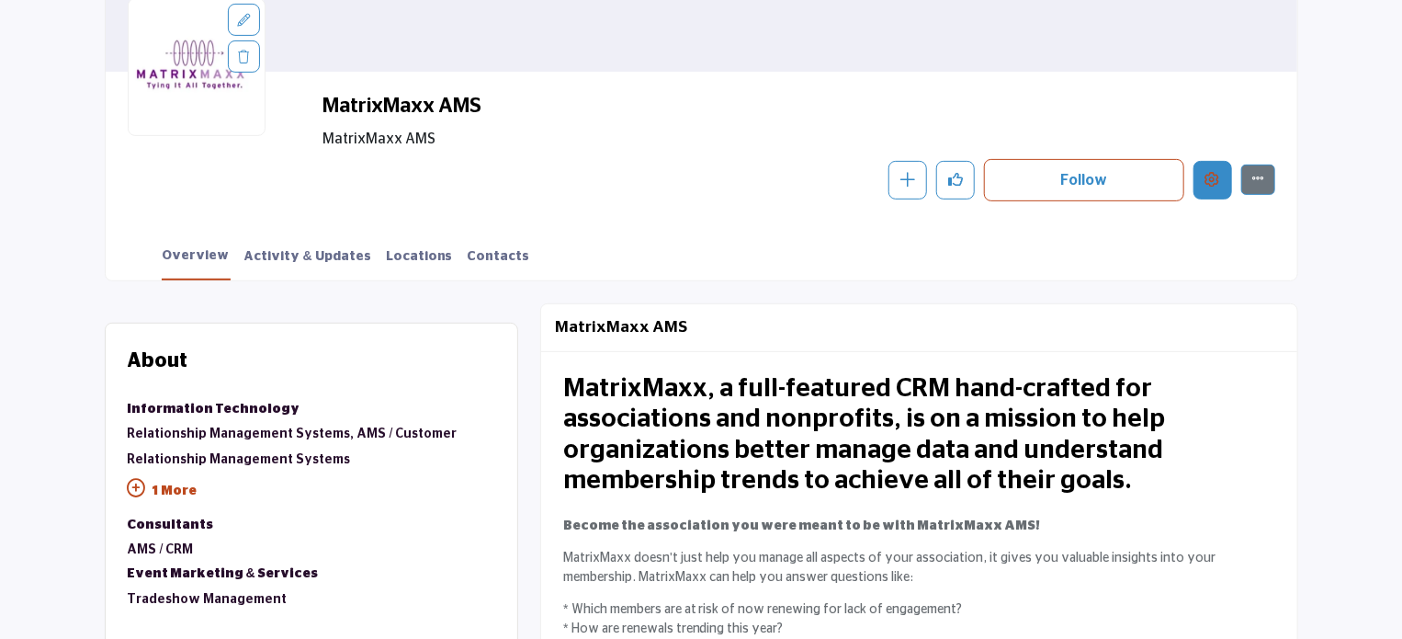
click at [1216, 175] on icon "Edit company" at bounding box center [1212, 179] width 15 height 15
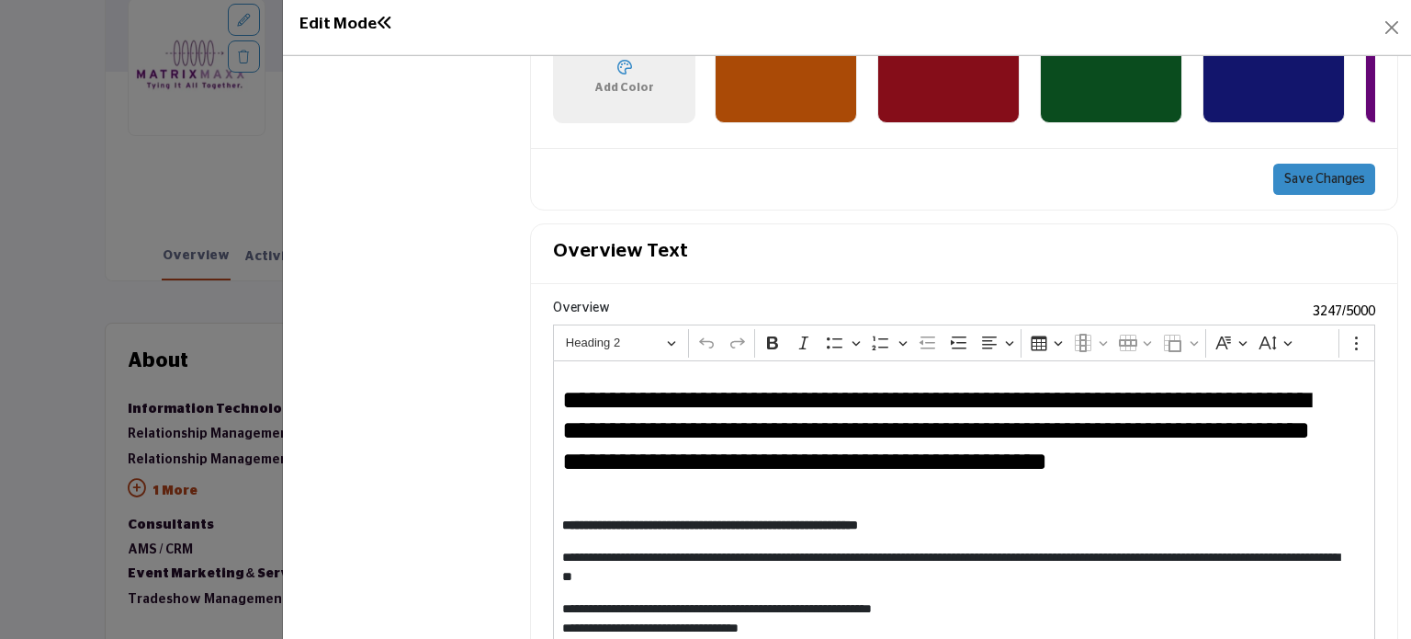
scroll to position [1725, 0]
